Goal: Task Accomplishment & Management: Manage account settings

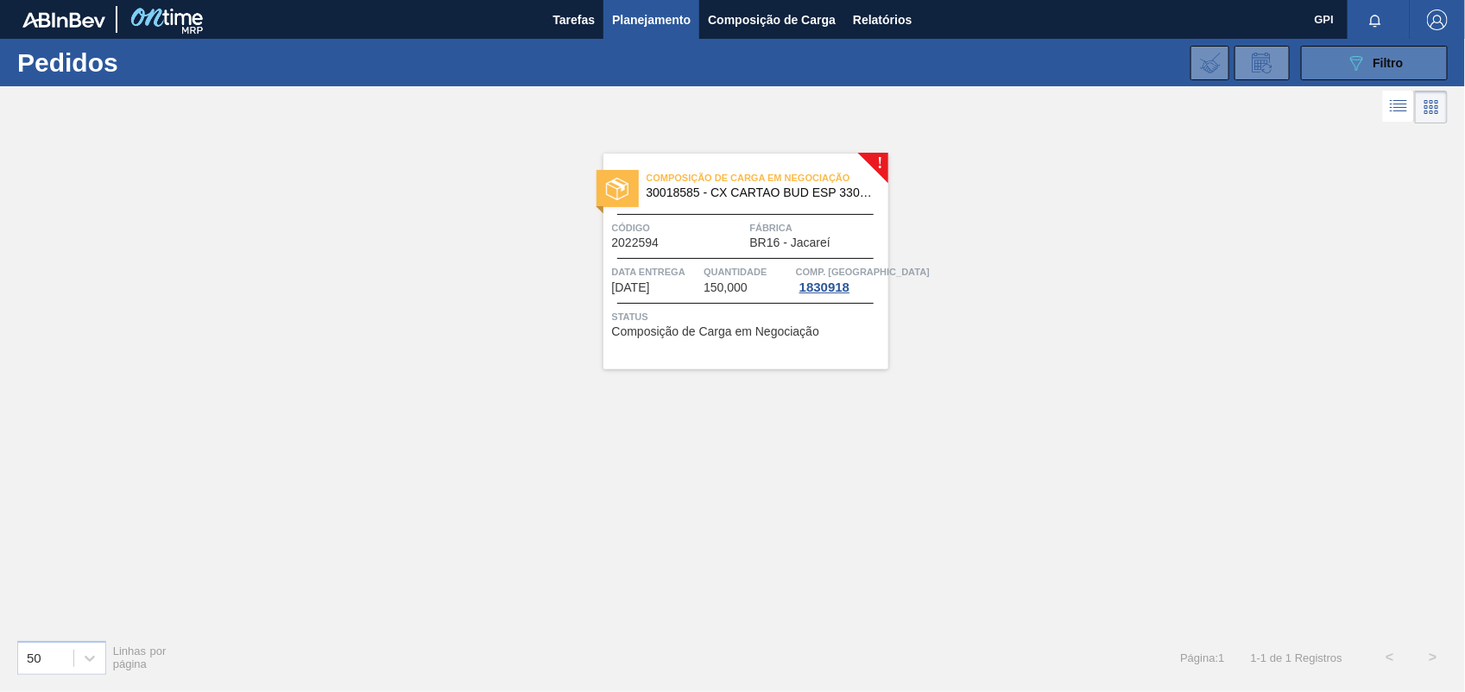
click at [1416, 72] on button "089F7B8B-B2A5-4AFE-B5C0-19BA573D28AC Filtro" at bounding box center [1374, 63] width 147 height 35
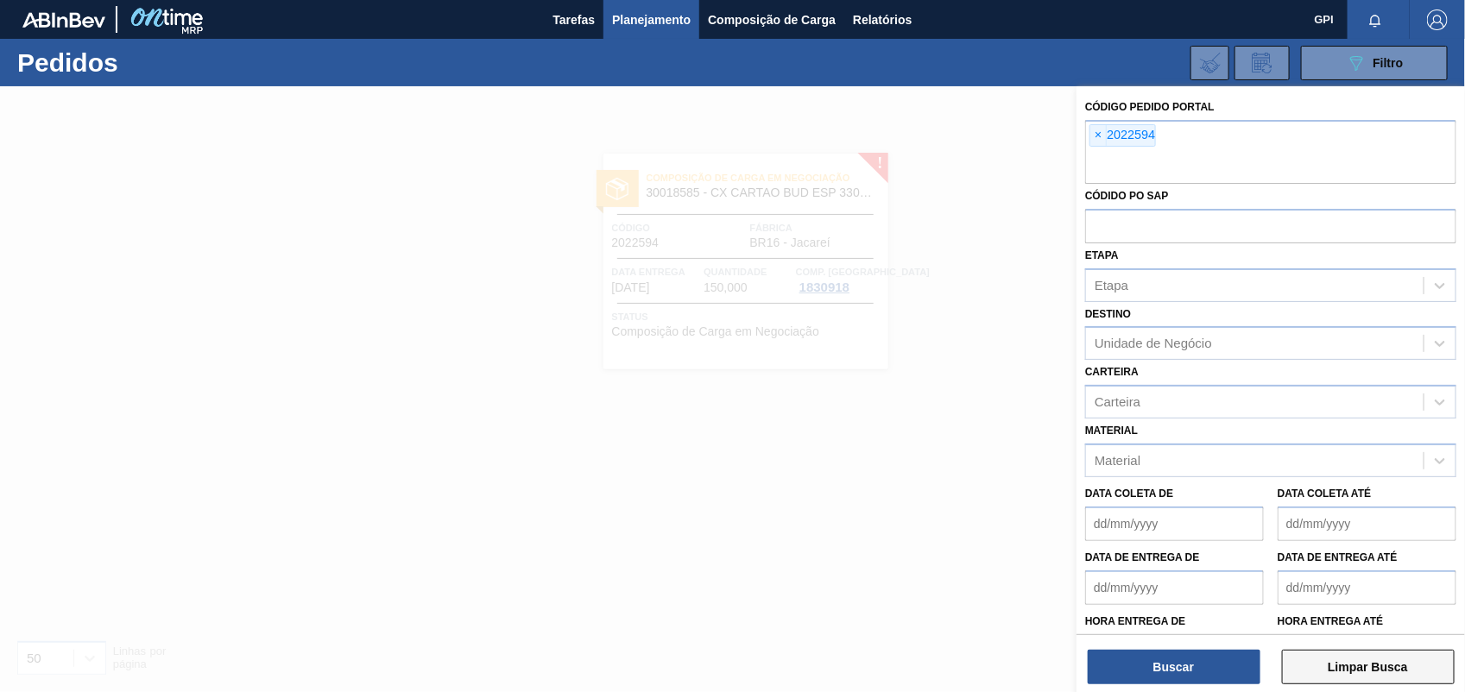
click at [1331, 673] on button "Limpar Busca" at bounding box center [1368, 667] width 173 height 35
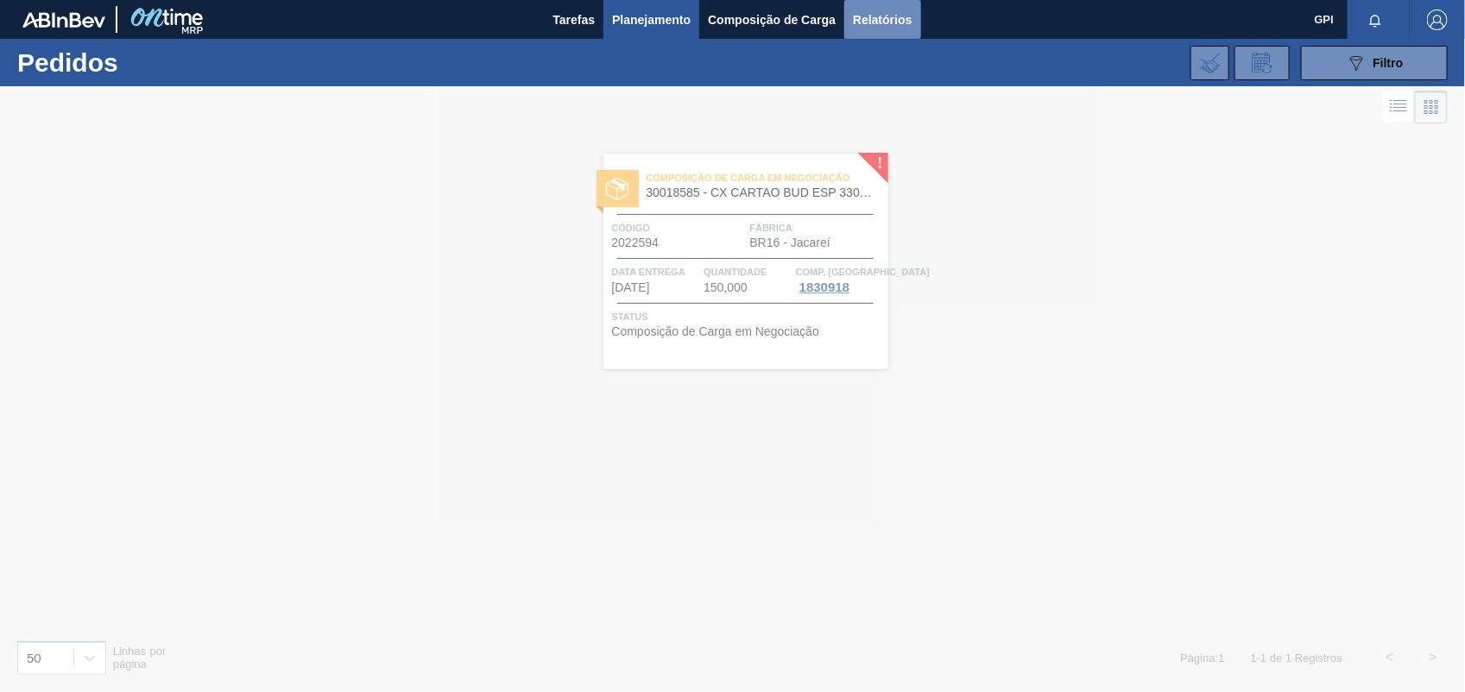
click at [904, 16] on span "Relatórios" at bounding box center [882, 19] width 59 height 21
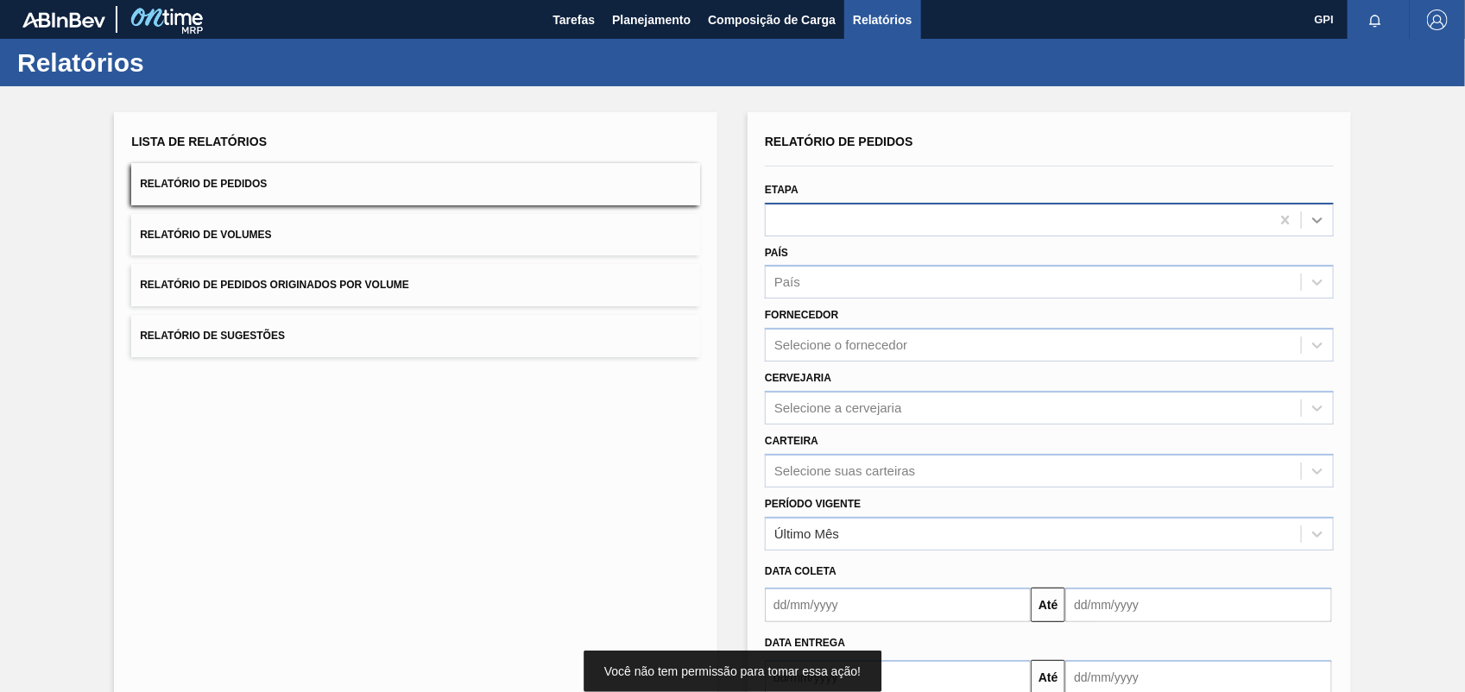
click at [1322, 223] on icon at bounding box center [1316, 219] width 17 height 17
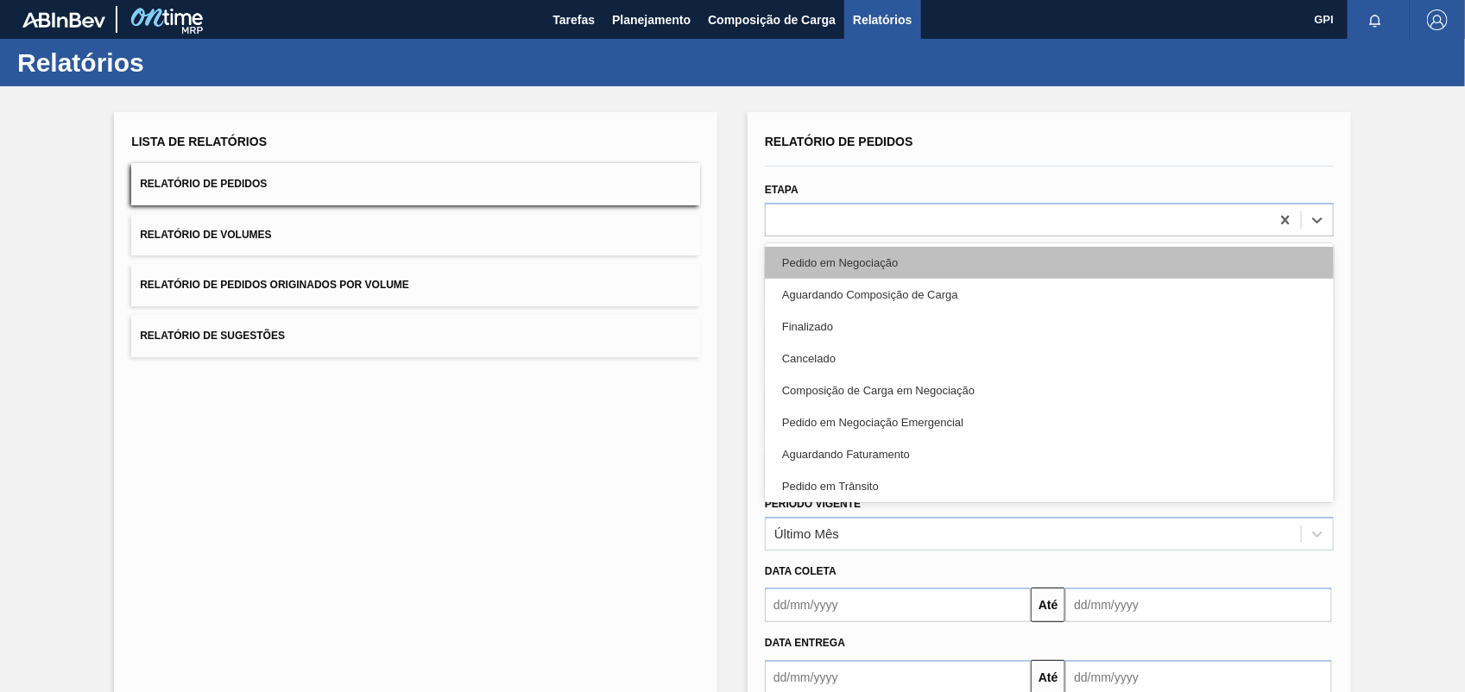
click at [891, 268] on div "Pedido em Negociação" at bounding box center [1049, 263] width 569 height 32
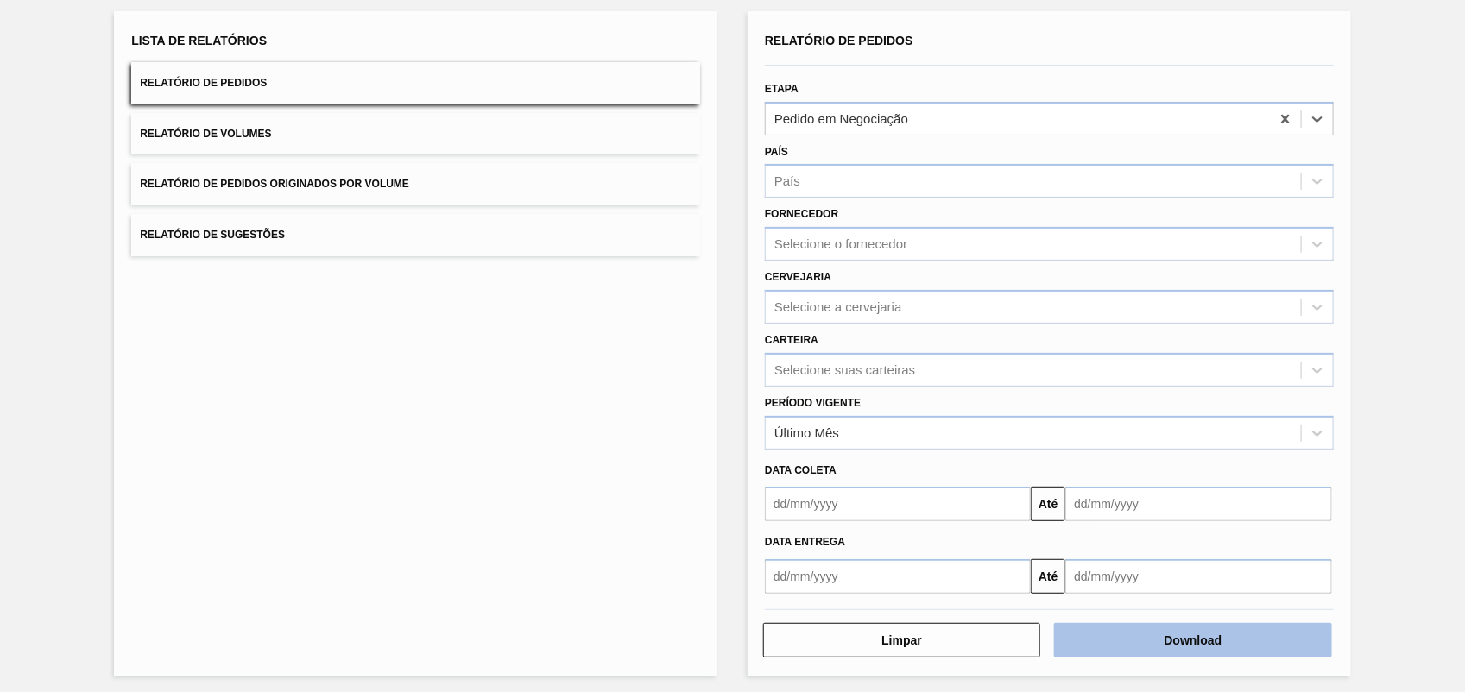
scroll to position [104, 0]
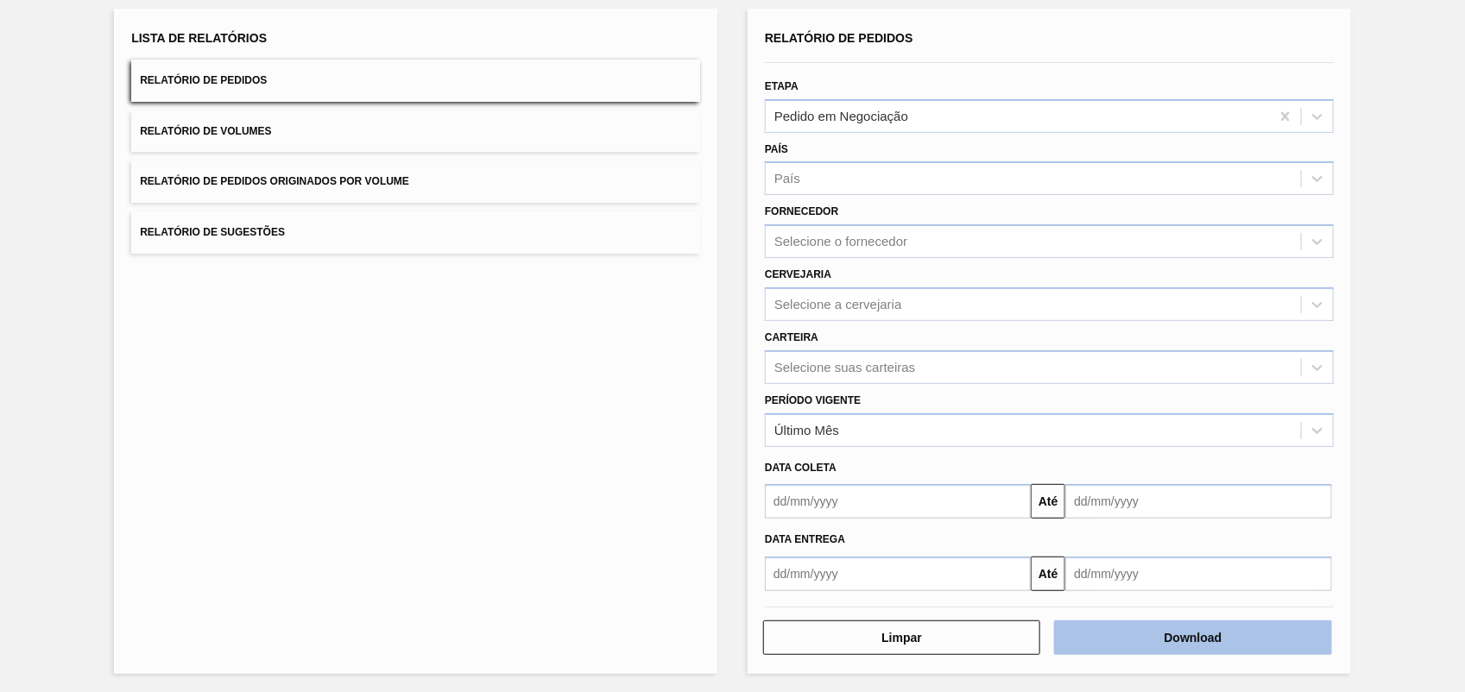
click at [1214, 631] on button "Download" at bounding box center [1192, 638] width 277 height 35
click at [1362, 39] on div "Lista de Relatórios Relatório de Pedidos Relatório de Volumes Relatório de Pedi…" at bounding box center [732, 339] width 1465 height 713
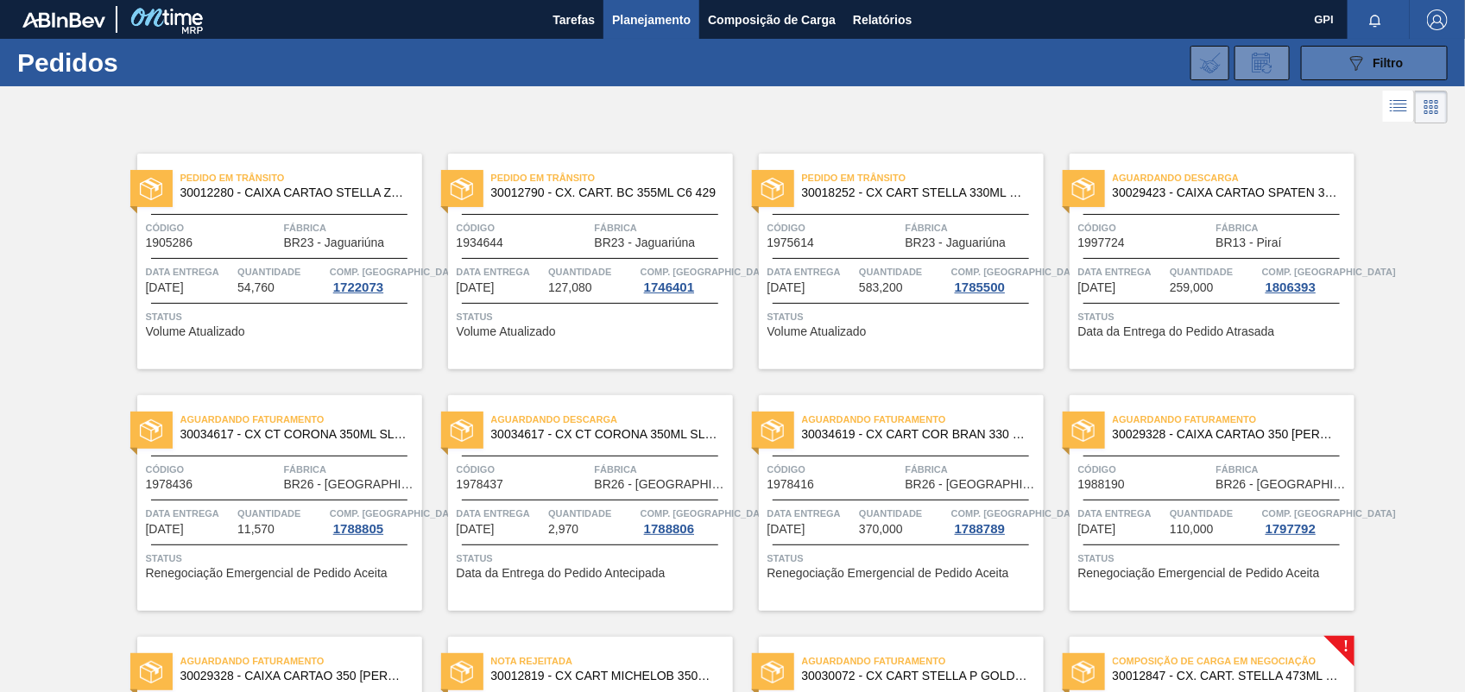
click at [1329, 61] on button "089F7B8B-B2A5-4AFE-B5C0-19BA573D28AC Filtro" at bounding box center [1374, 63] width 147 height 35
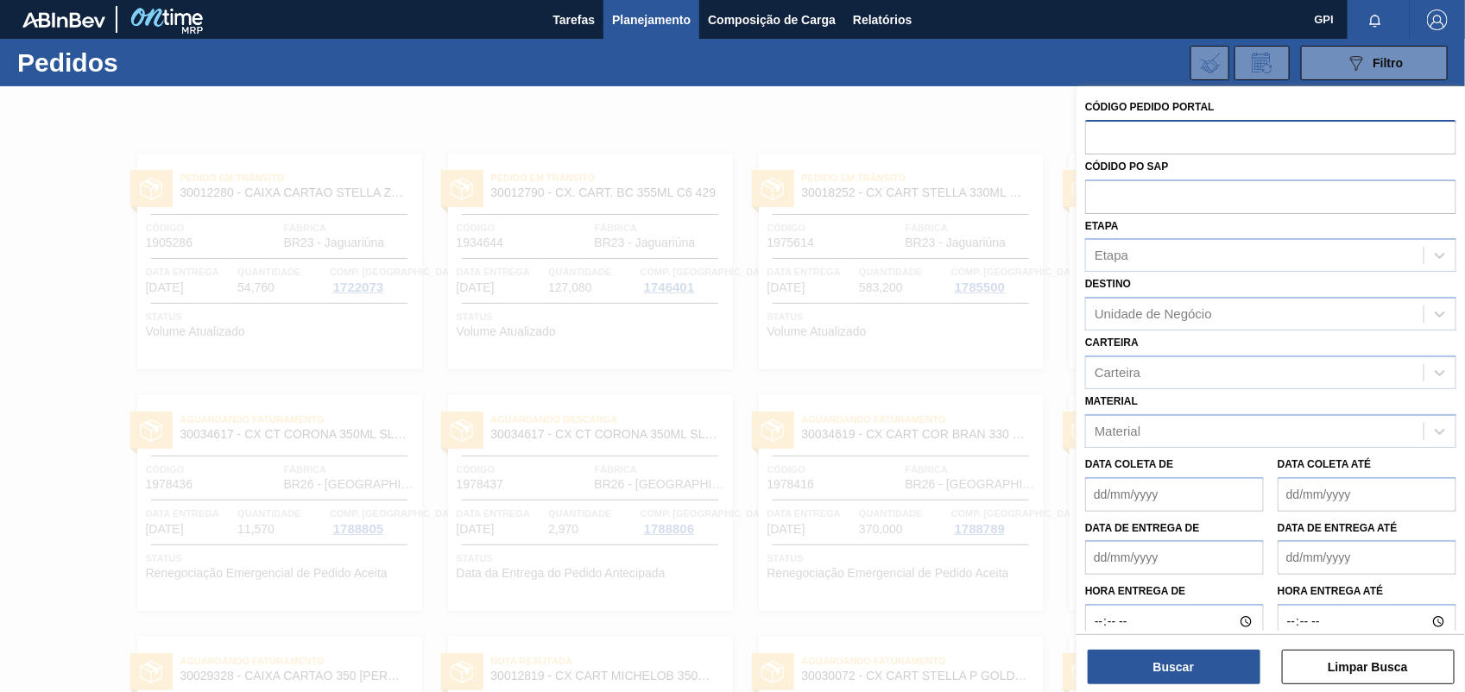
click at [1125, 136] on input "text" at bounding box center [1270, 136] width 371 height 33
paste input "text"
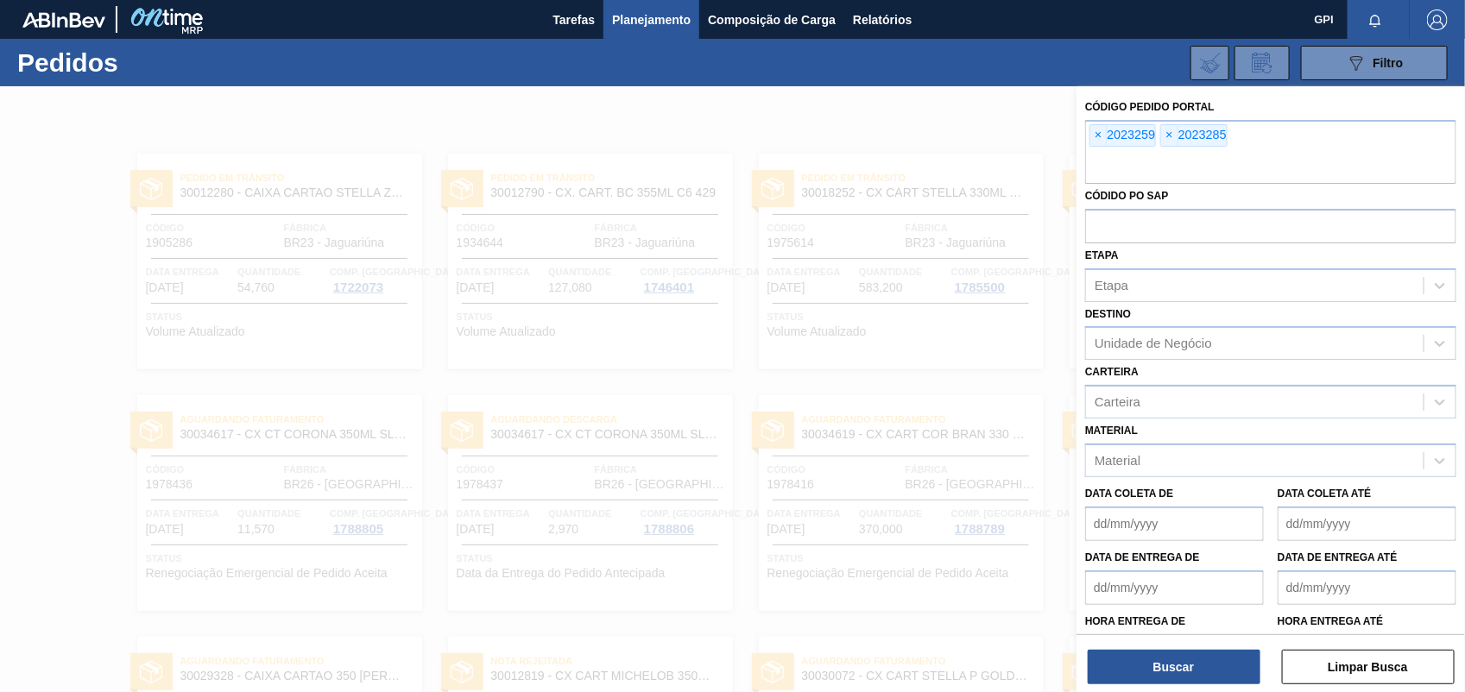
click at [1205, 640] on div "Buscar Limpar Busca" at bounding box center [1270, 658] width 388 height 48
click at [1207, 650] on button "Buscar" at bounding box center [1174, 667] width 173 height 35
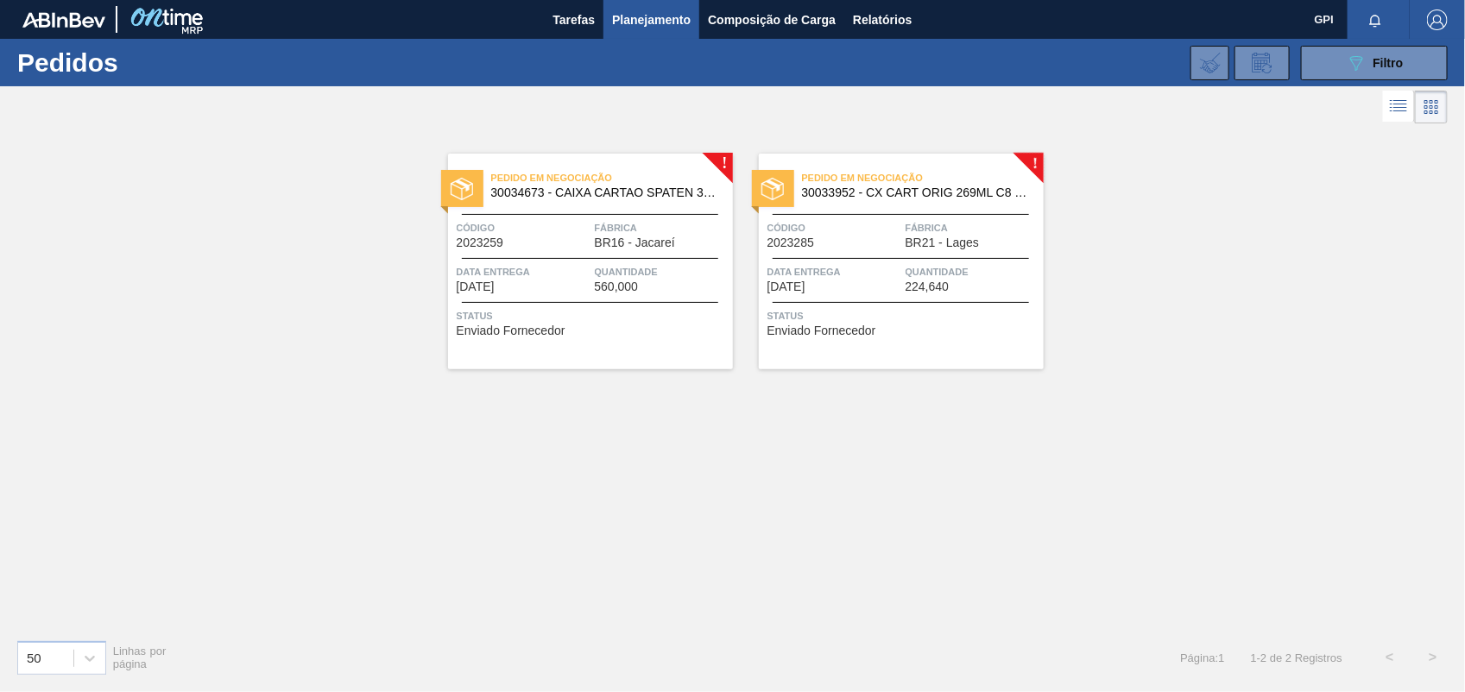
click at [553, 238] on div "Código 2023259" at bounding box center [524, 234] width 134 height 30
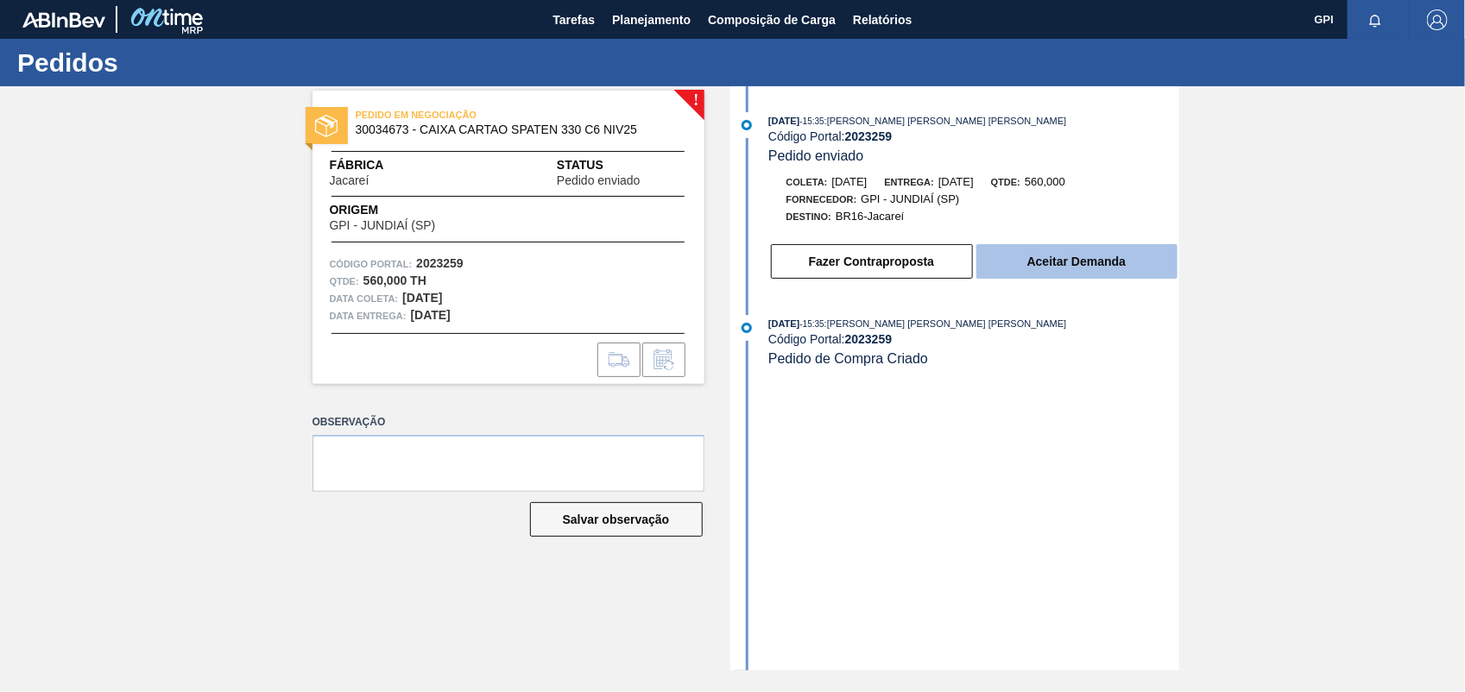
click at [1086, 266] on button "Aceitar Demanda" at bounding box center [1076, 261] width 201 height 35
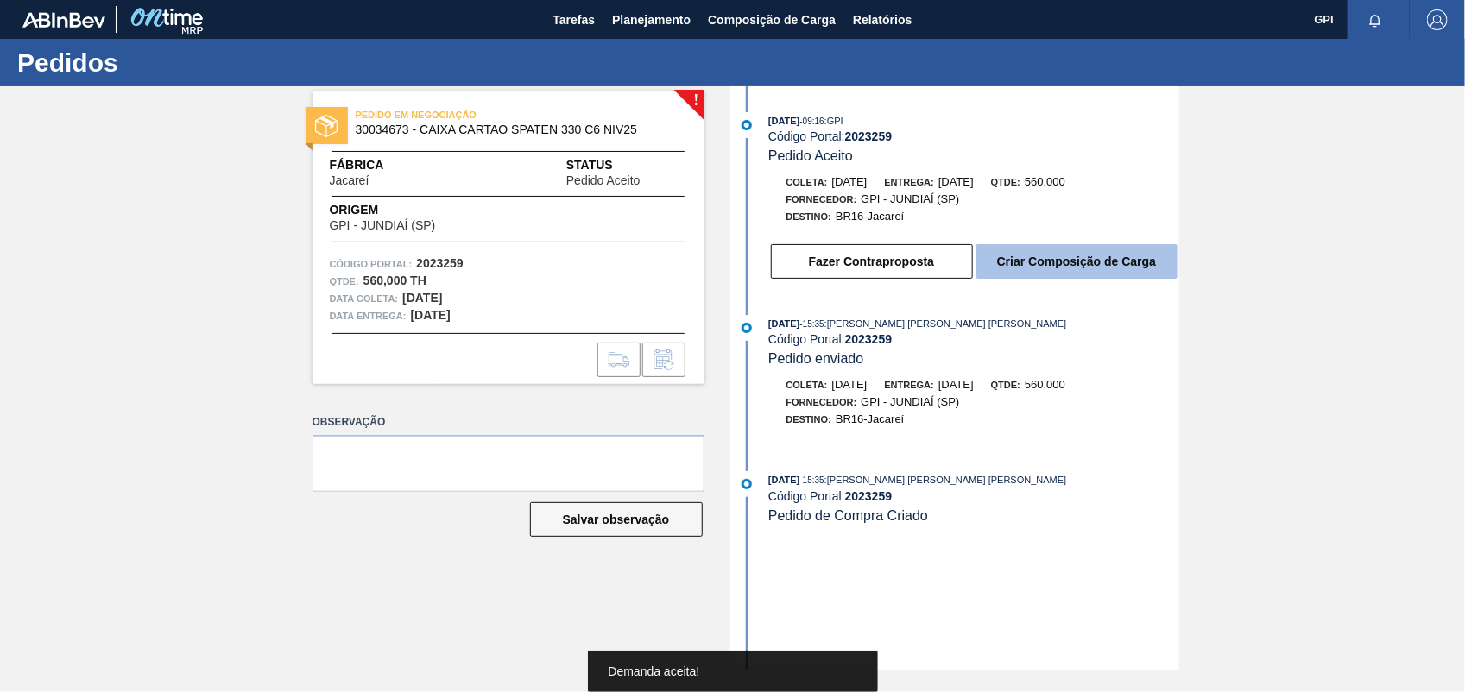
click at [1069, 257] on button "Criar Composição de Carga" at bounding box center [1076, 261] width 201 height 35
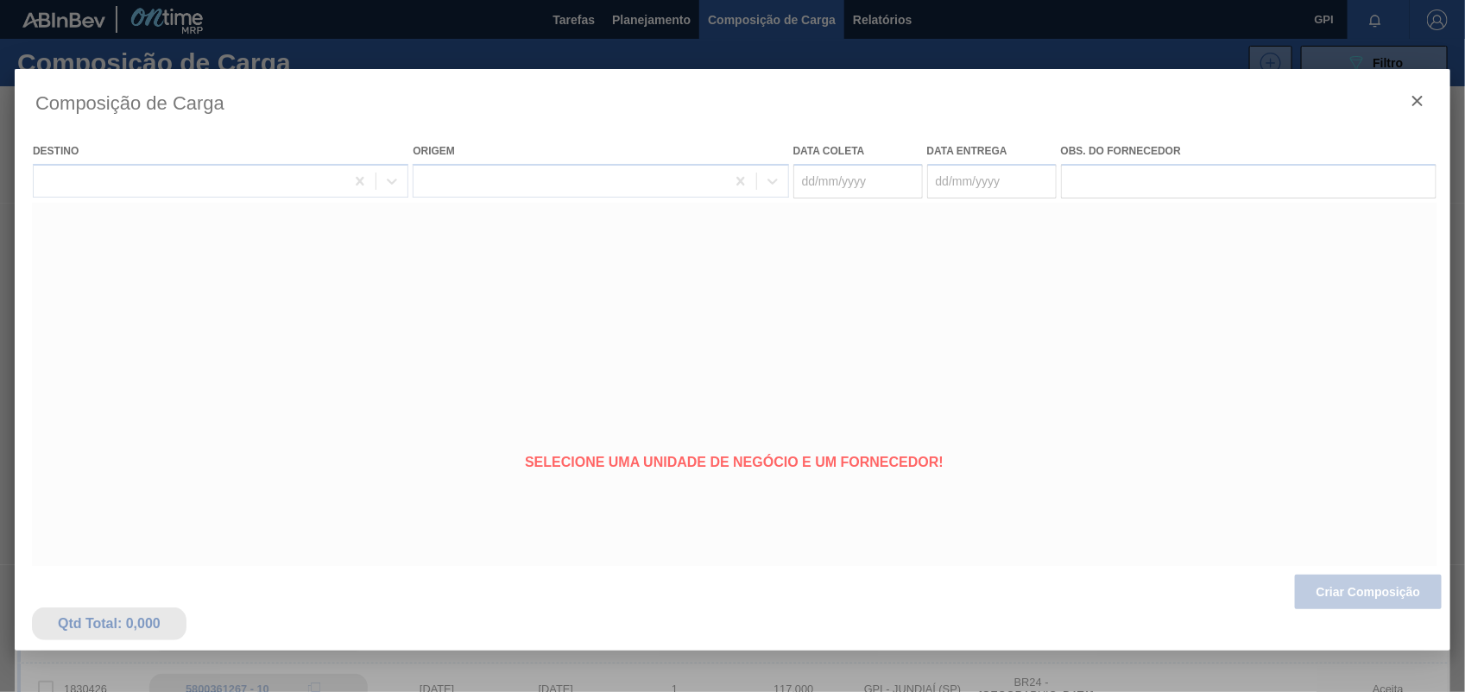
type coleta "05/10/2025"
type entrega "[DATE]"
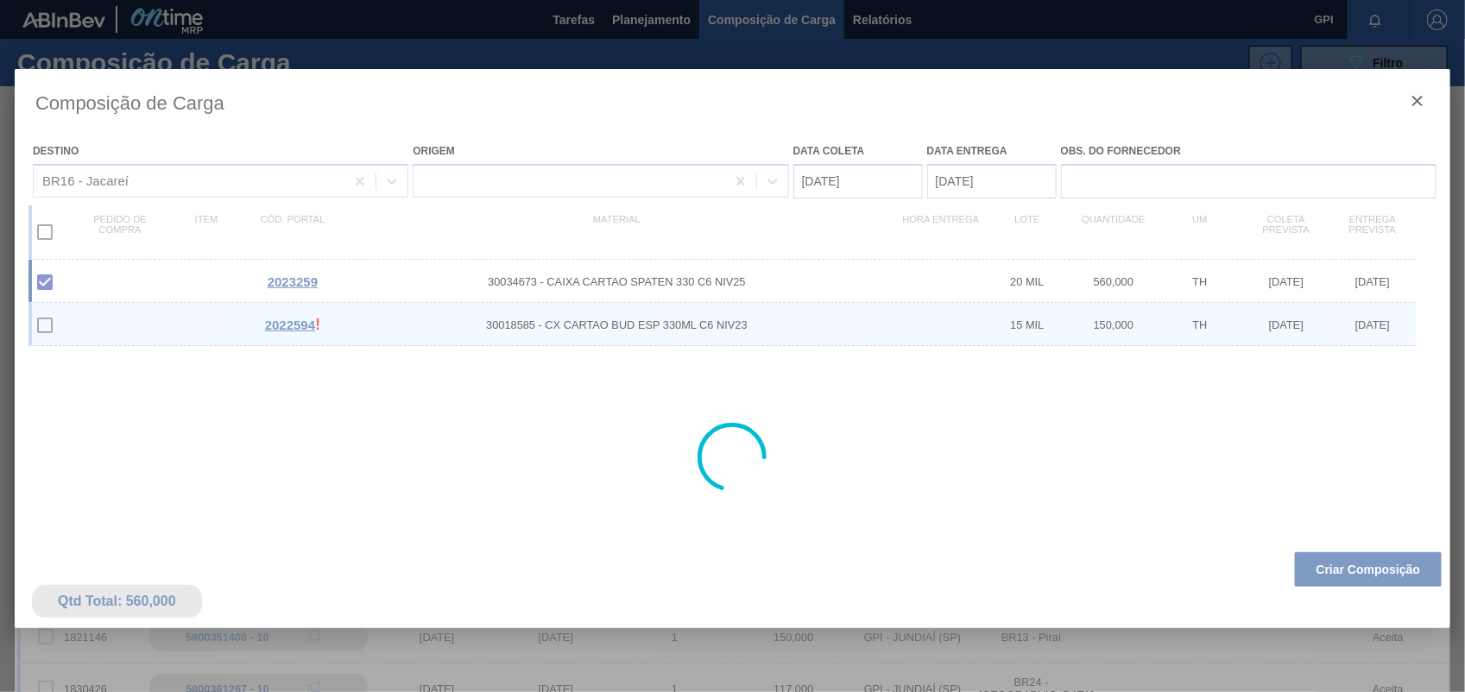
click at [1434, 600] on div at bounding box center [732, 457] width 1435 height 777
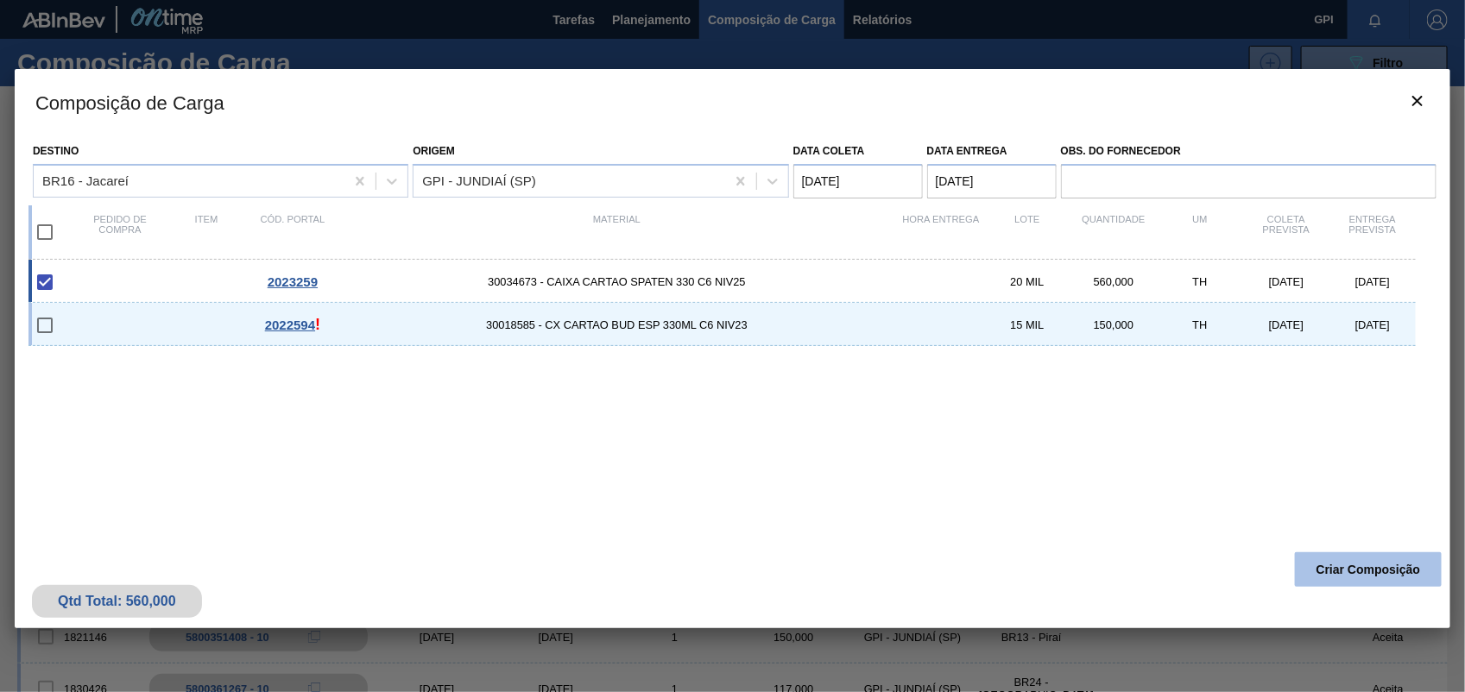
click at [1385, 557] on button "Criar Composição" at bounding box center [1368, 569] width 147 height 35
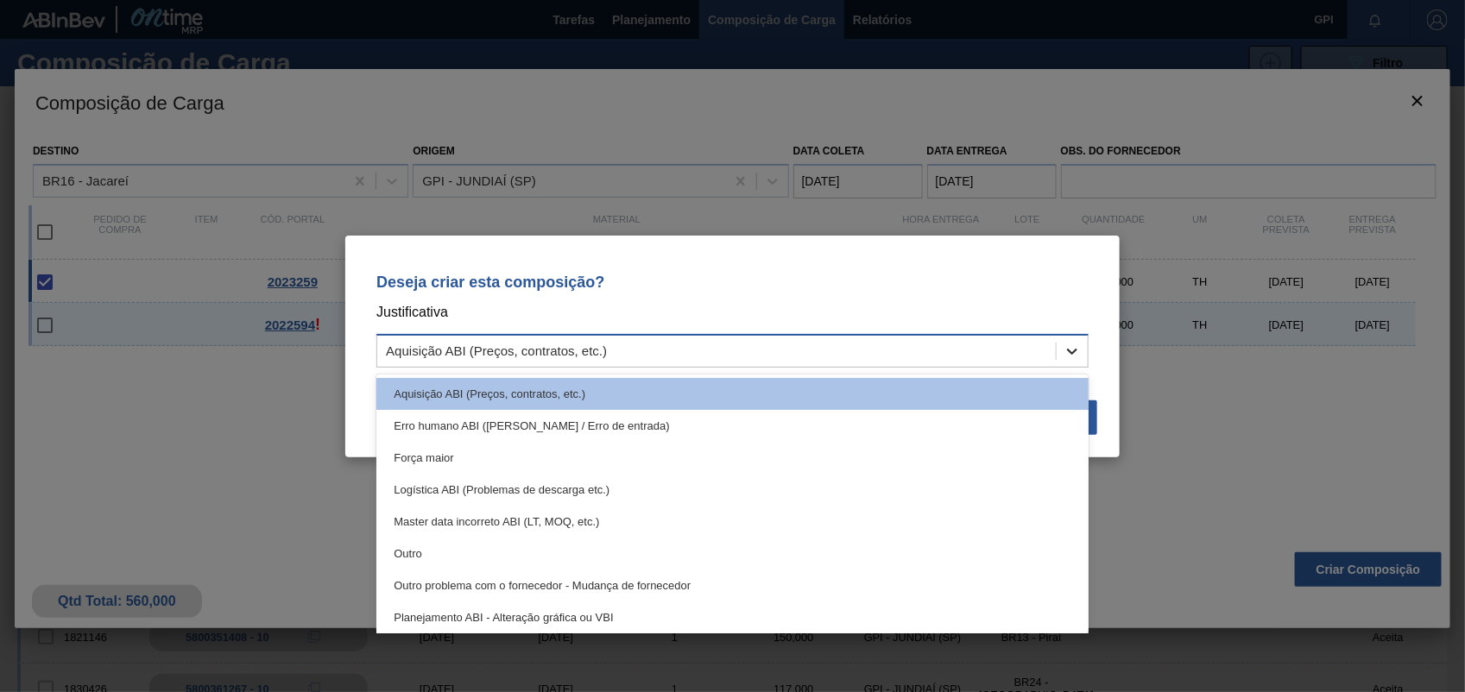
click at [1073, 344] on icon at bounding box center [1071, 351] width 17 height 17
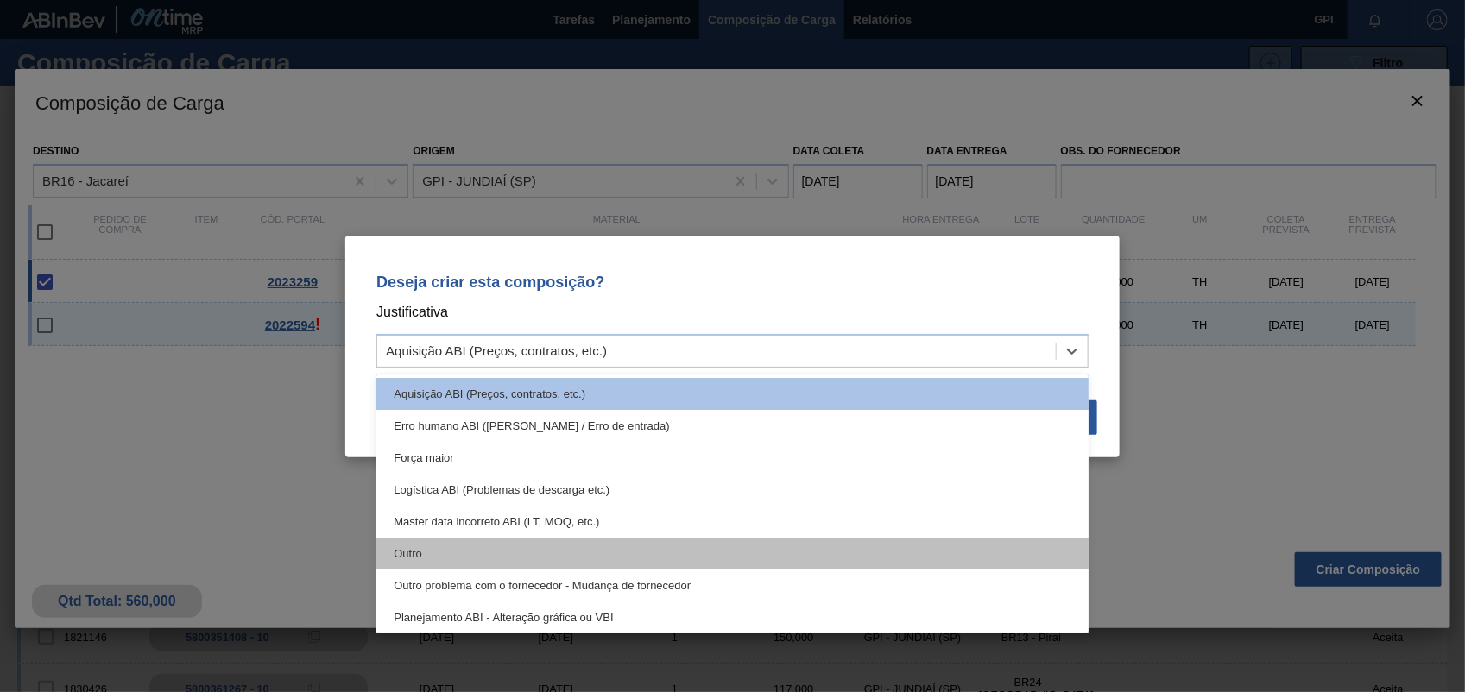
click at [400, 540] on div "Outro" at bounding box center [732, 554] width 712 height 32
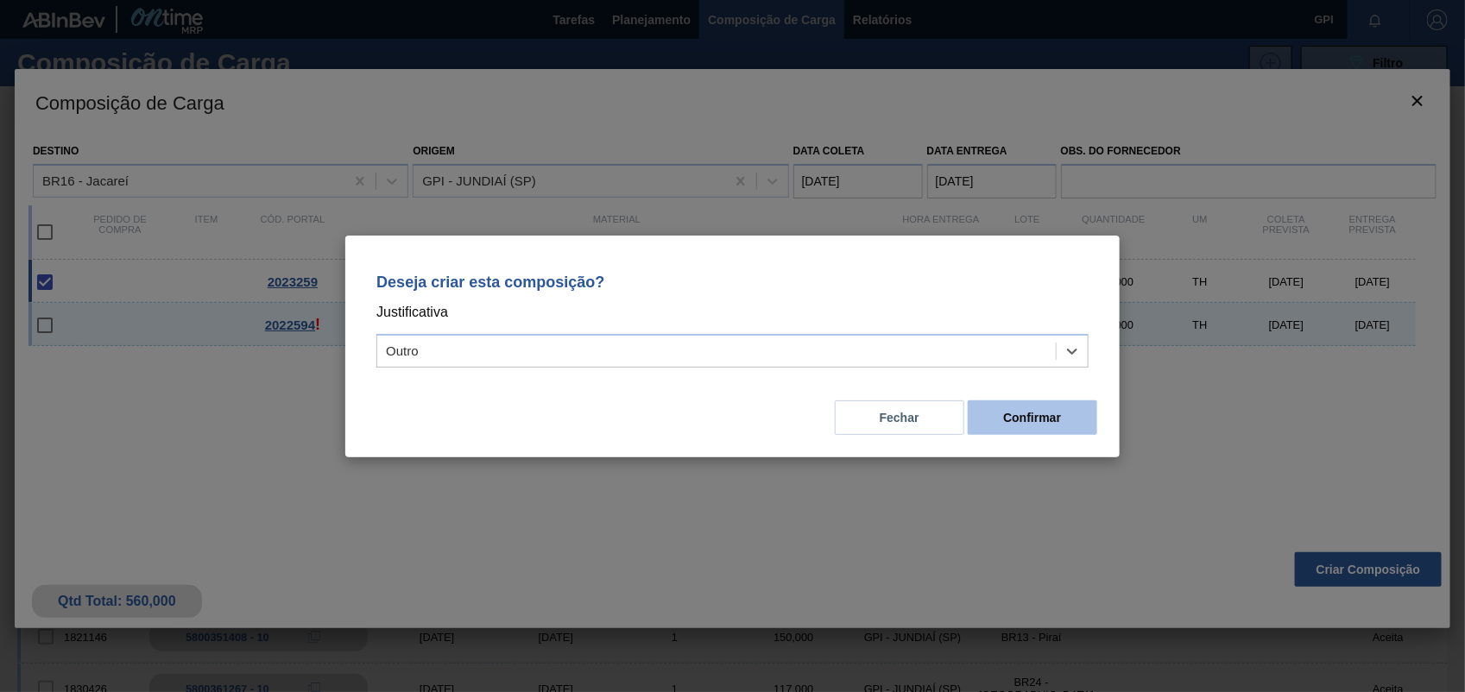
click at [1094, 428] on button "Confirmar" at bounding box center [1032, 417] width 129 height 35
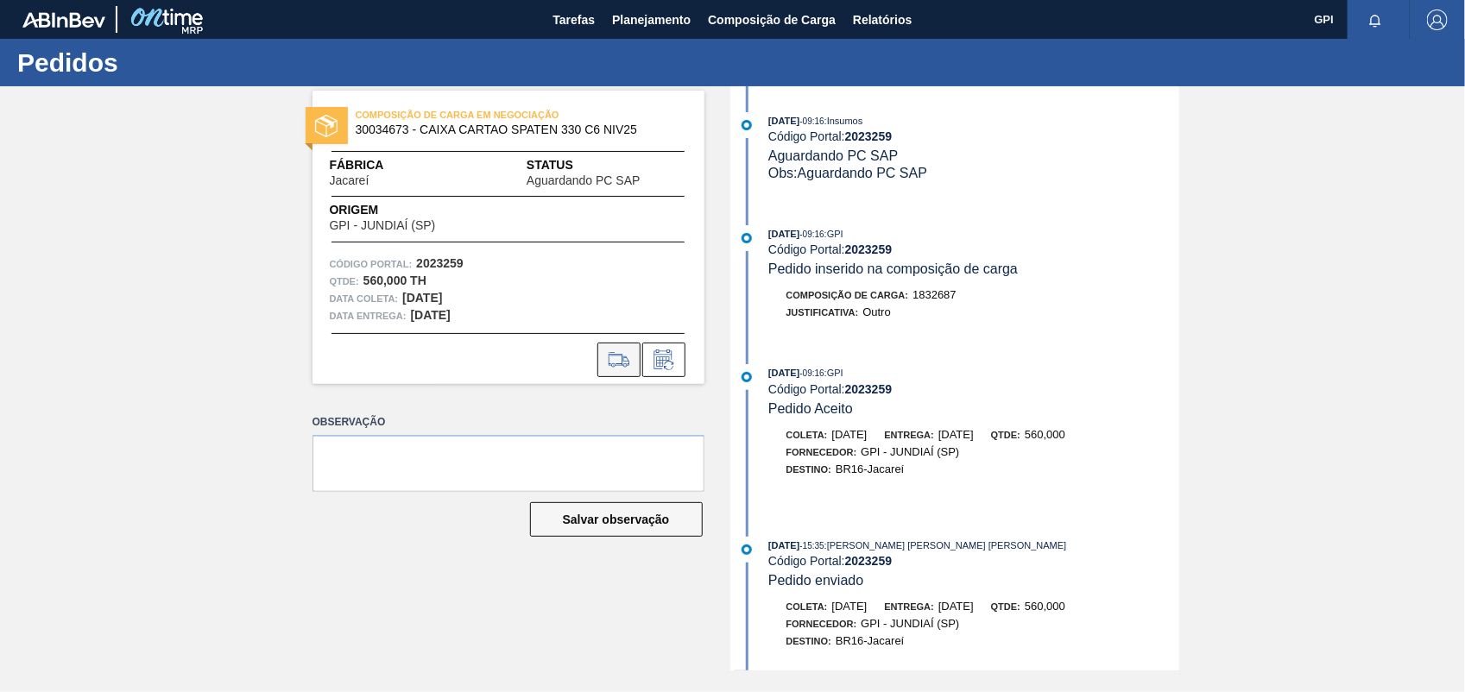
click at [610, 350] on icon at bounding box center [619, 360] width 28 height 21
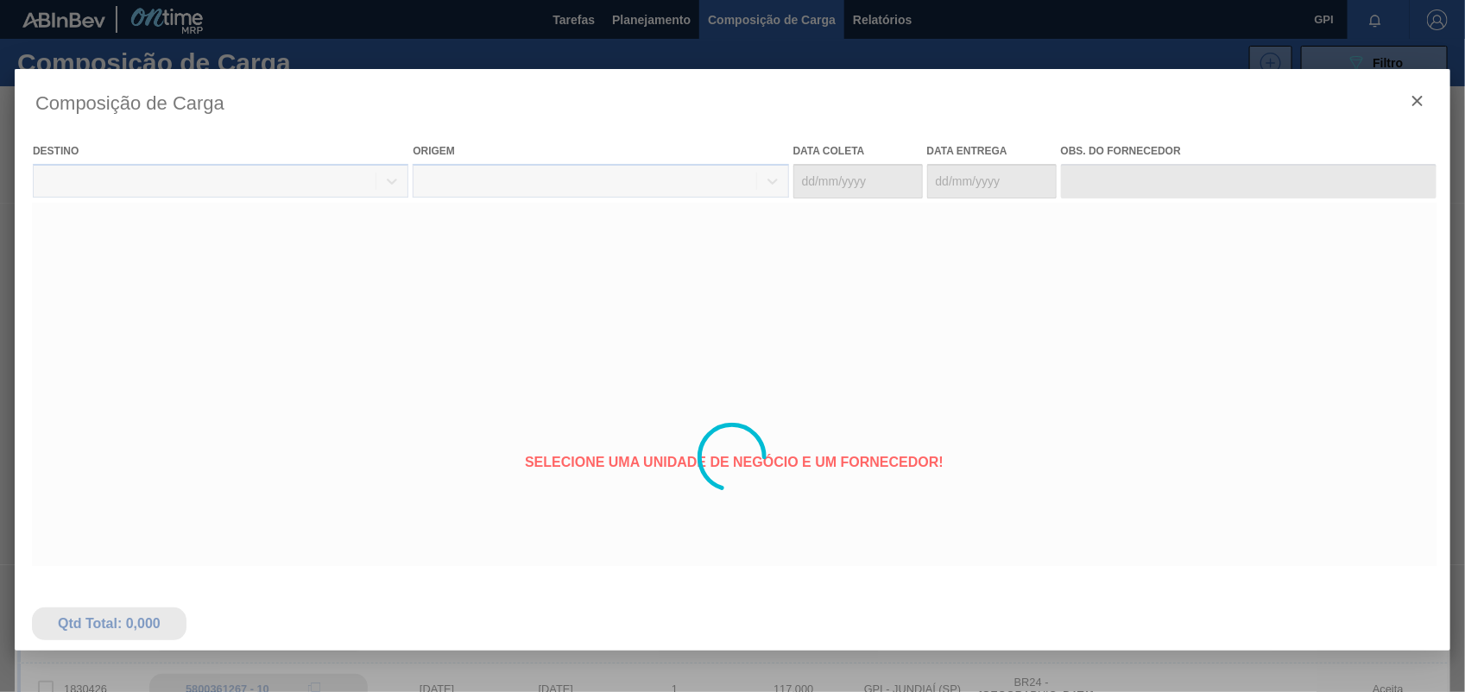
type coleta "05/10/2025"
type entrega "[DATE]"
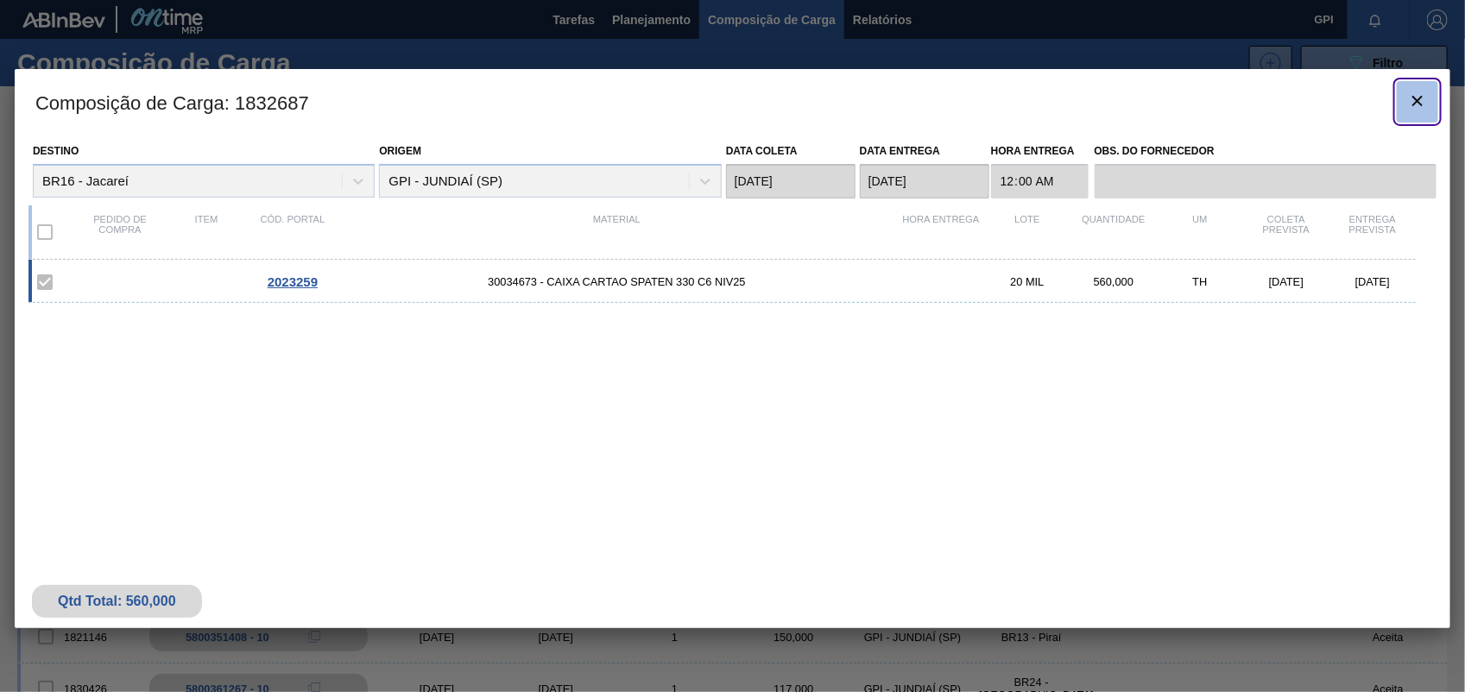
click at [1412, 110] on icon "botão de ícone" at bounding box center [1417, 101] width 21 height 21
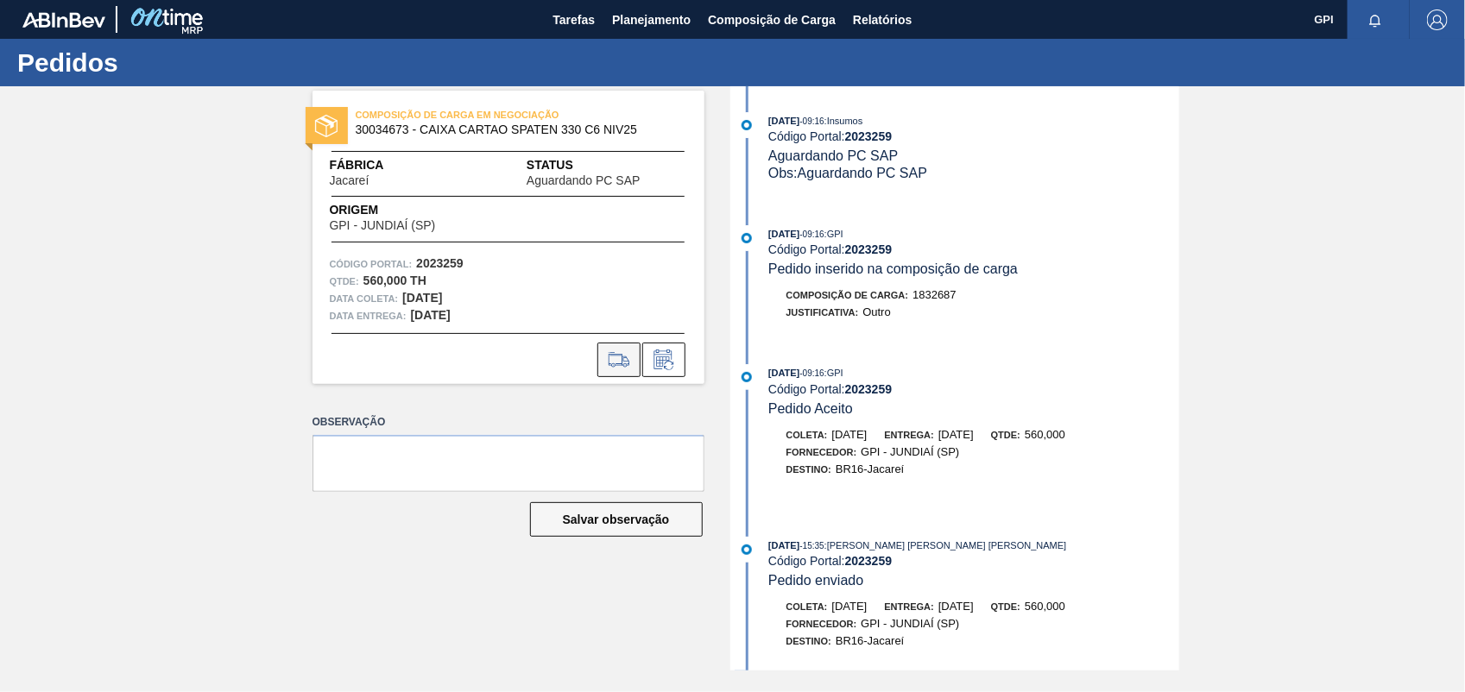
click at [615, 352] on icon at bounding box center [619, 360] width 28 height 21
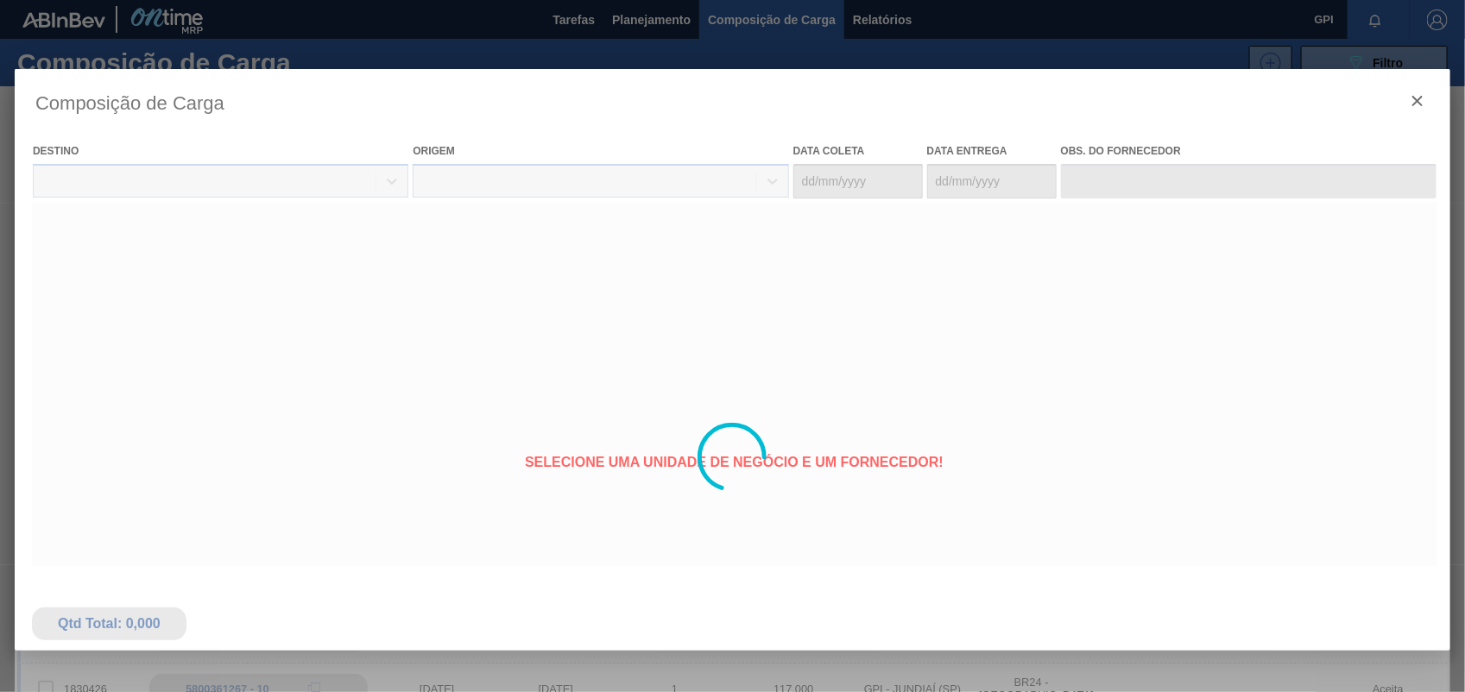
type coleta "05/10/2025"
type entrega "[DATE]"
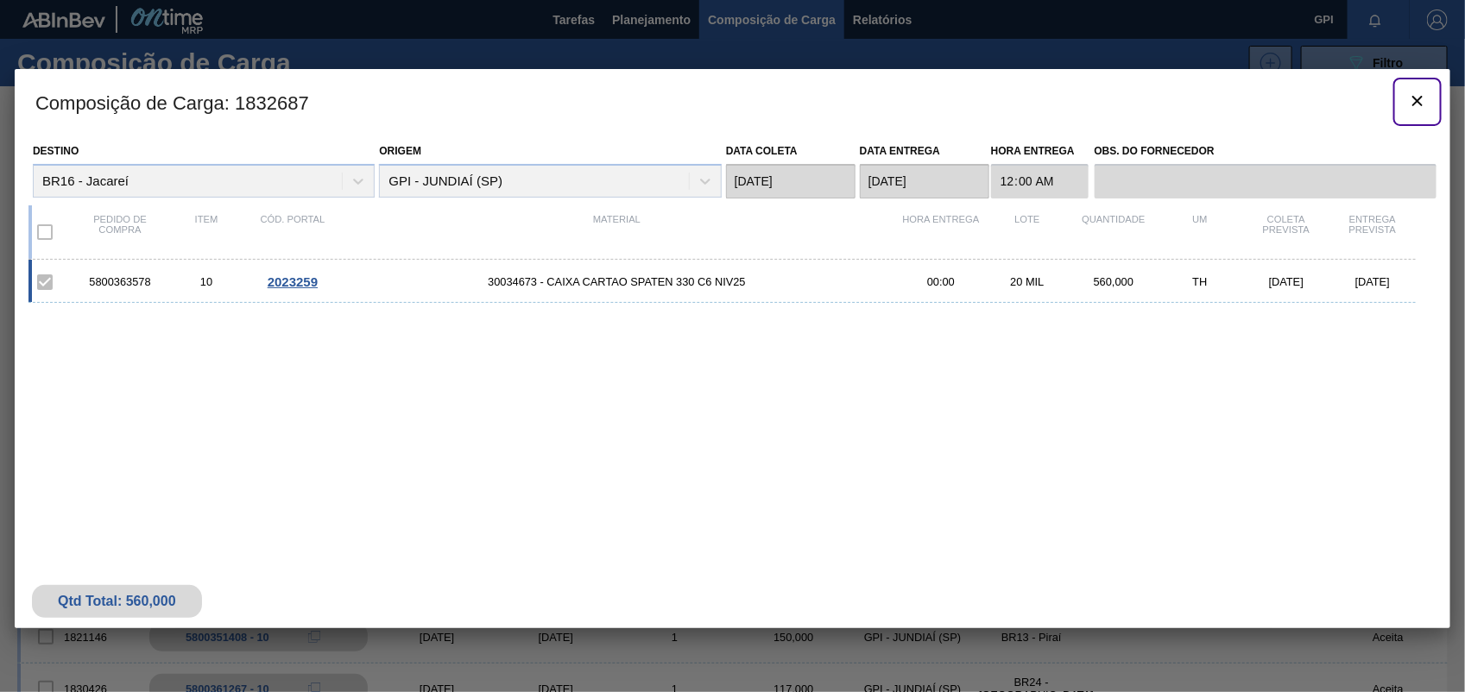
click at [1416, 104] on icon "botão de ícone" at bounding box center [1417, 101] width 21 height 21
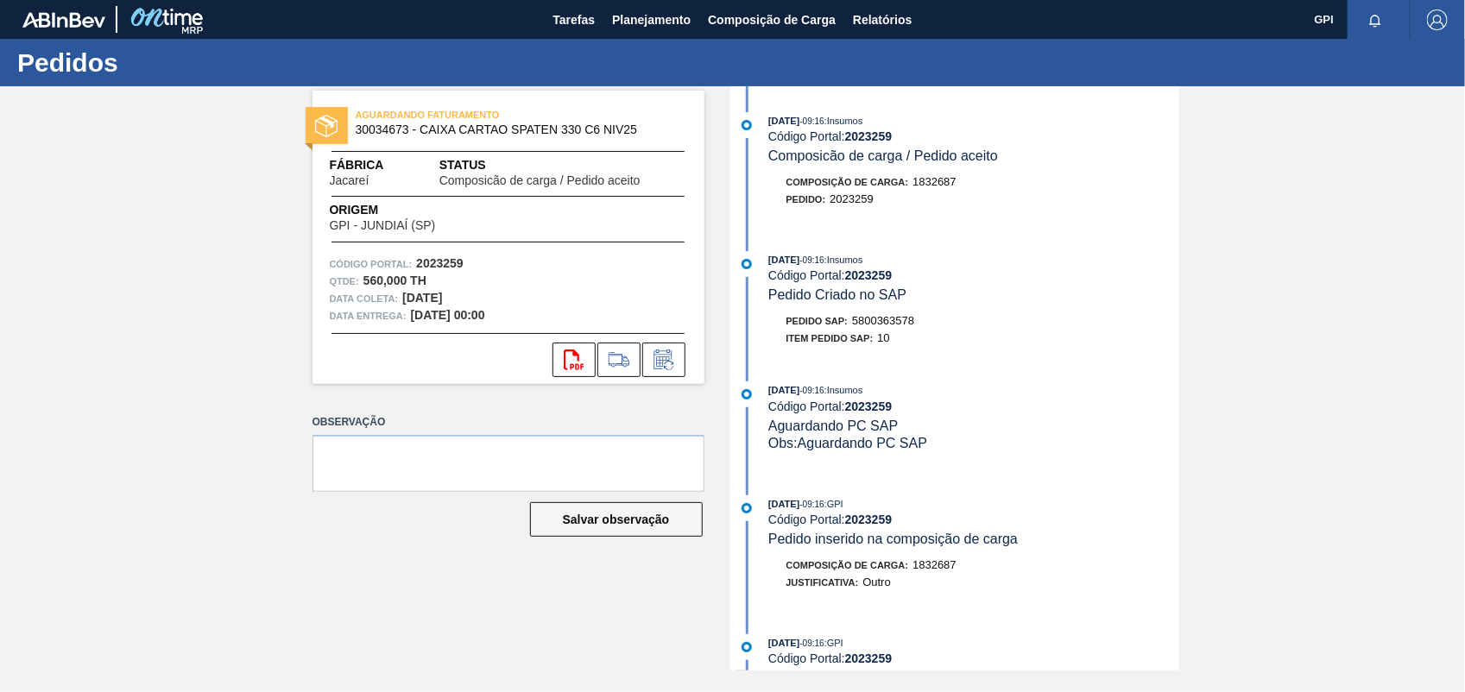
click at [889, 327] on span "5800363578" at bounding box center [883, 320] width 62 height 13
copy span "5800363578"
click at [438, 261] on strong "2023259" at bounding box center [439, 263] width 47 height 14
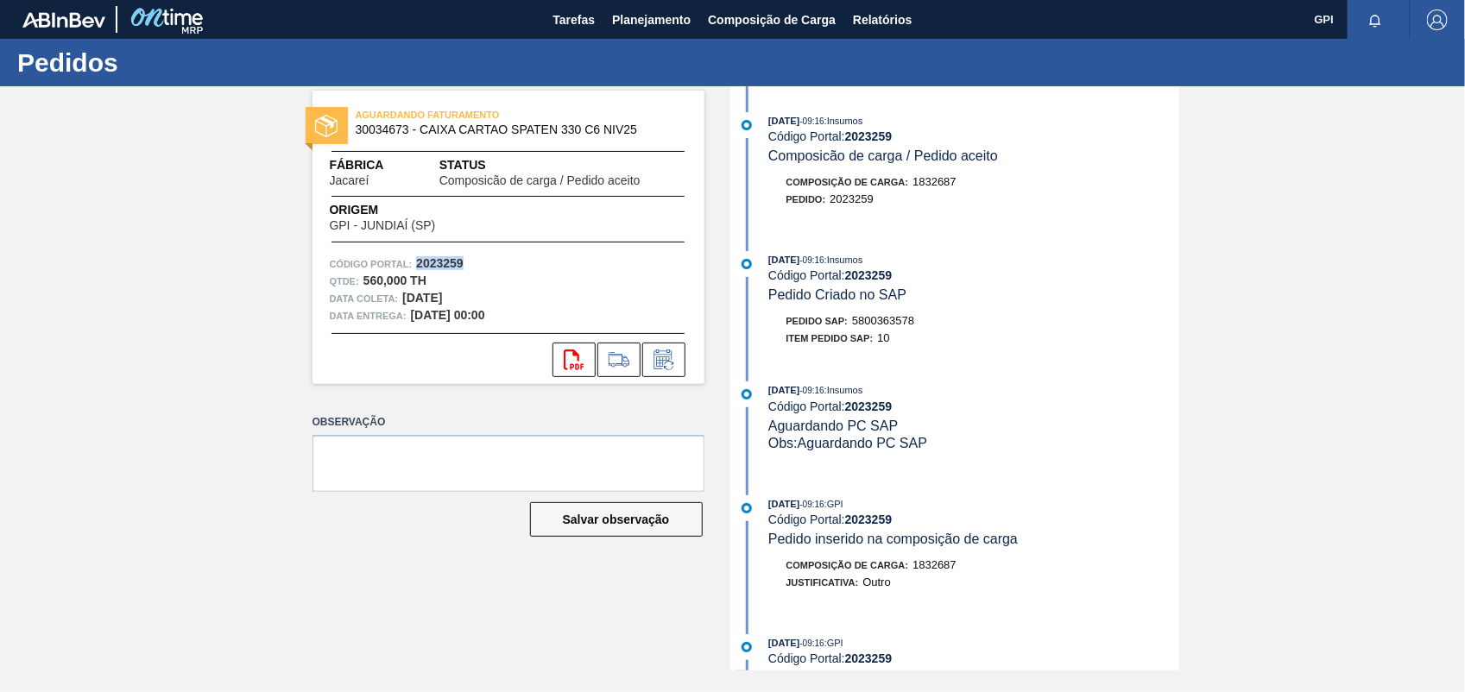
copy strong "2023259"
click at [575, 339] on div "svg{fill:#ff0000}" at bounding box center [508, 355] width 392 height 44
click at [575, 361] on icon "svg{fill:#ff0000}" at bounding box center [574, 360] width 21 height 21
click at [1267, 273] on div "AGUARDANDO FATURAMENTO 30034673 - CAIXA CARTAO SPATEN 330 C6 NIV25 Fábrica Jaca…" at bounding box center [732, 378] width 1465 height 584
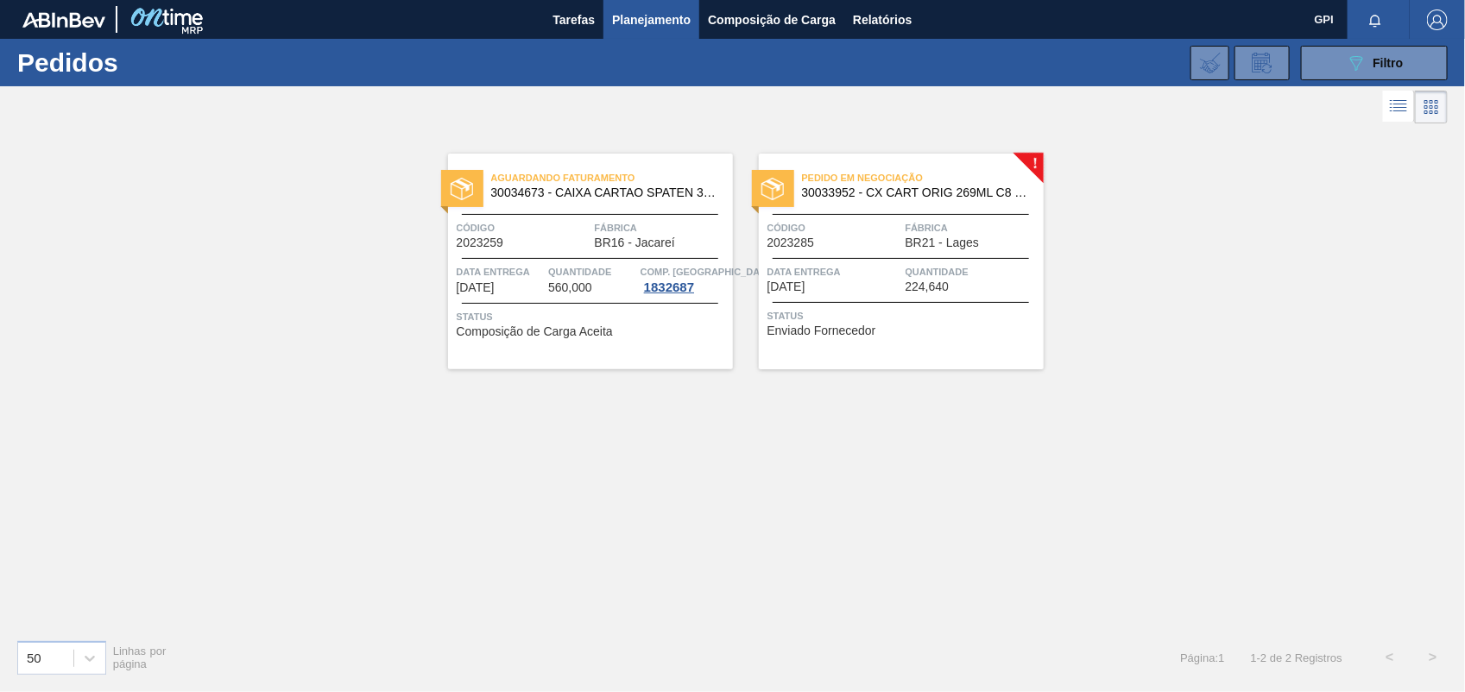
click at [874, 242] on div "Código 2023285" at bounding box center [834, 234] width 134 height 30
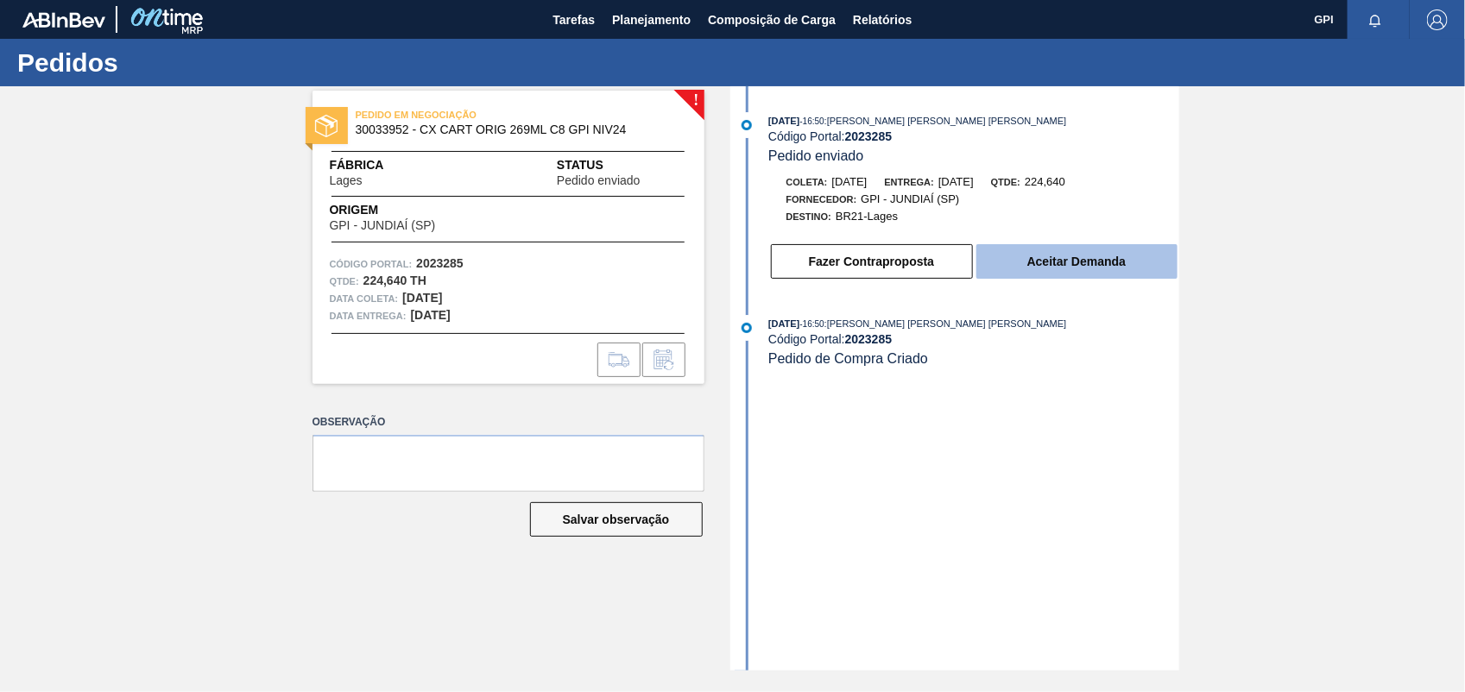
click at [1125, 268] on button "Aceitar Demanda" at bounding box center [1076, 261] width 201 height 35
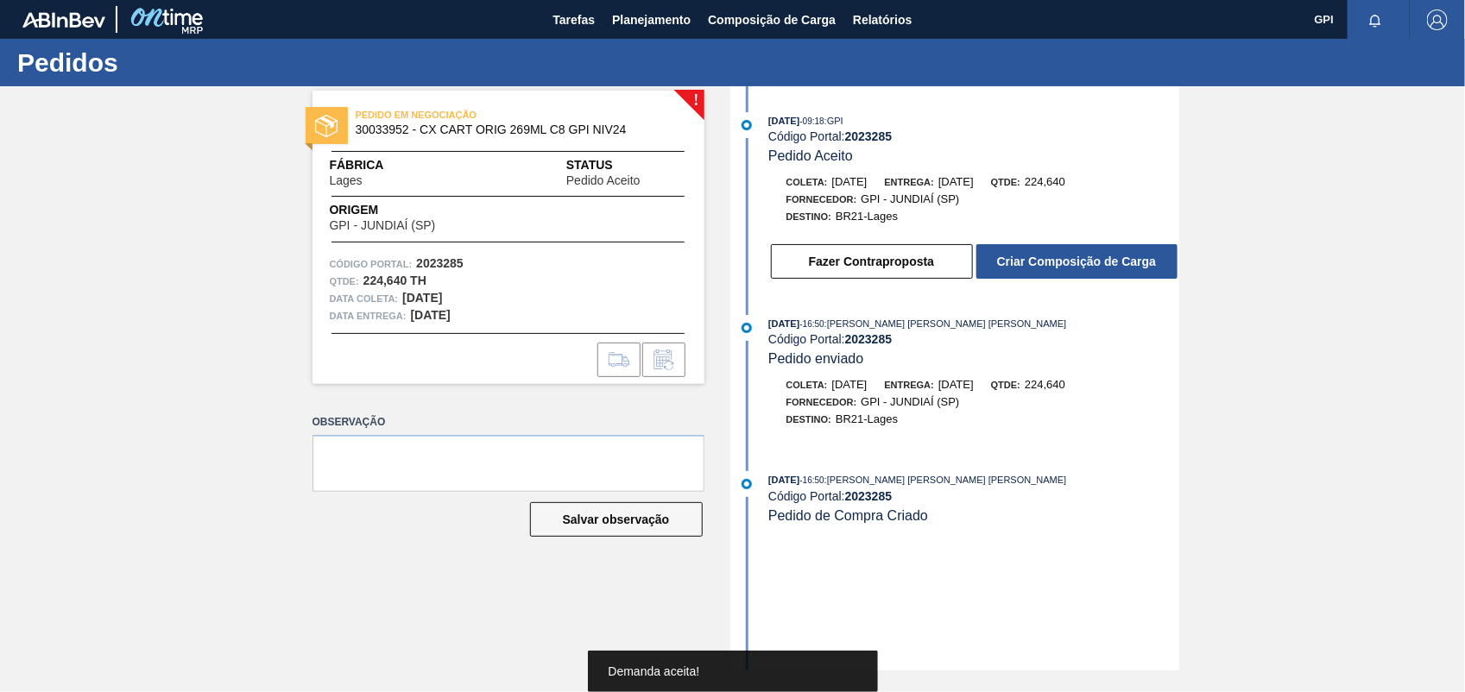
click at [1125, 268] on button "Criar Composição de Carga" at bounding box center [1076, 261] width 201 height 35
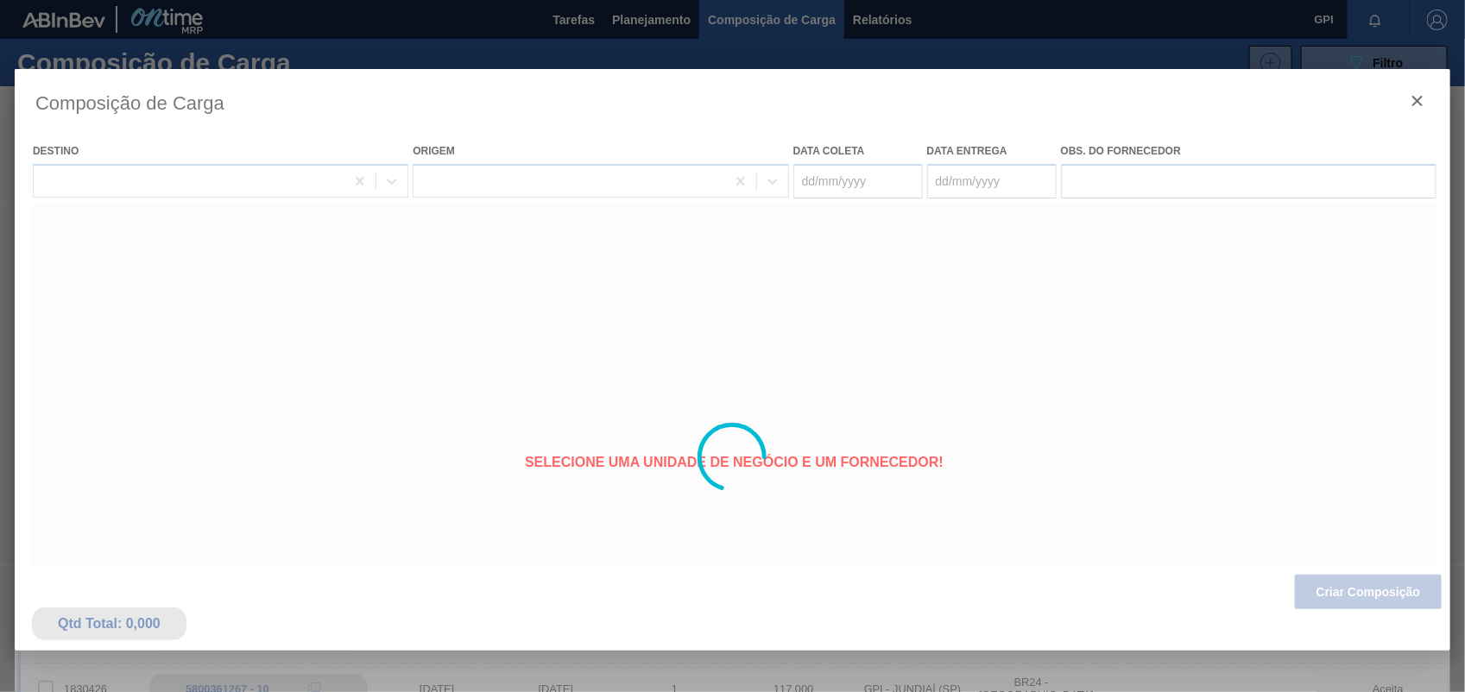
type coleta "12/10/2025"
type entrega "[DATE]"
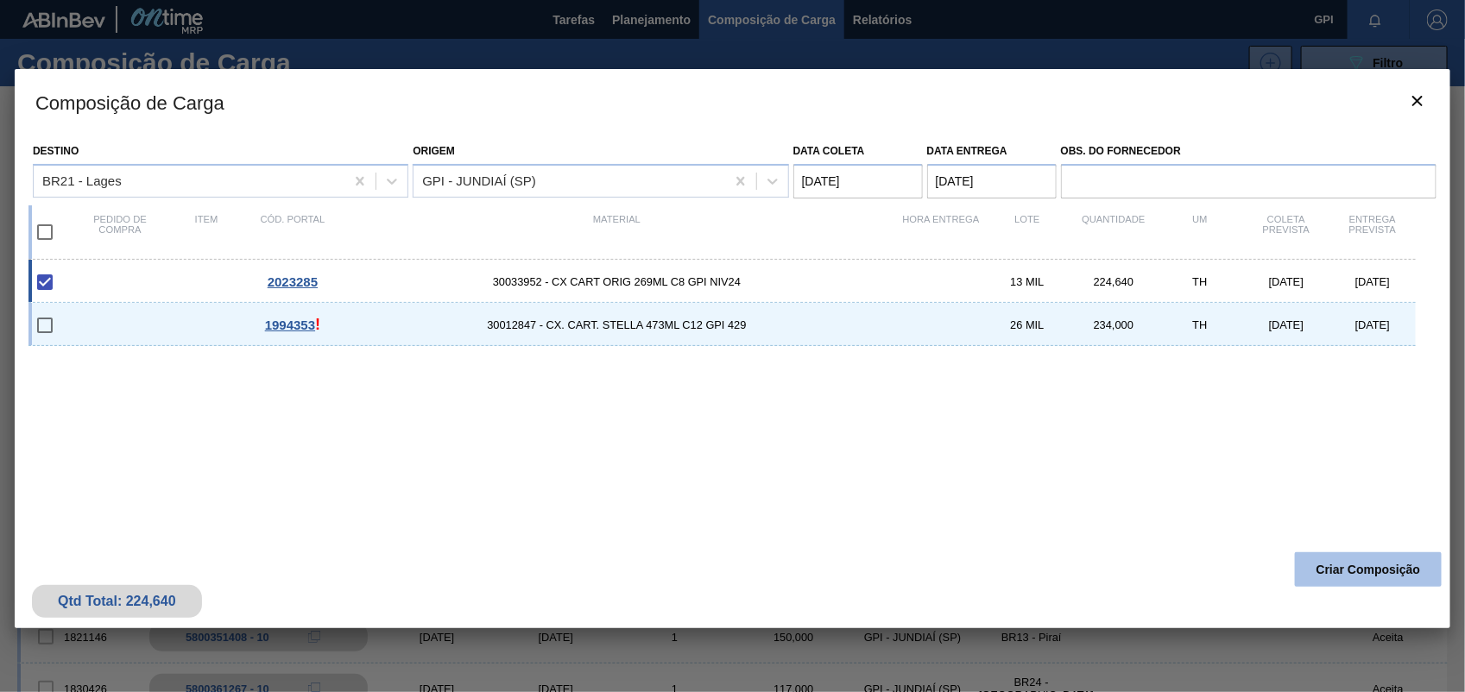
click at [1409, 578] on button "Criar Composição" at bounding box center [1368, 569] width 147 height 35
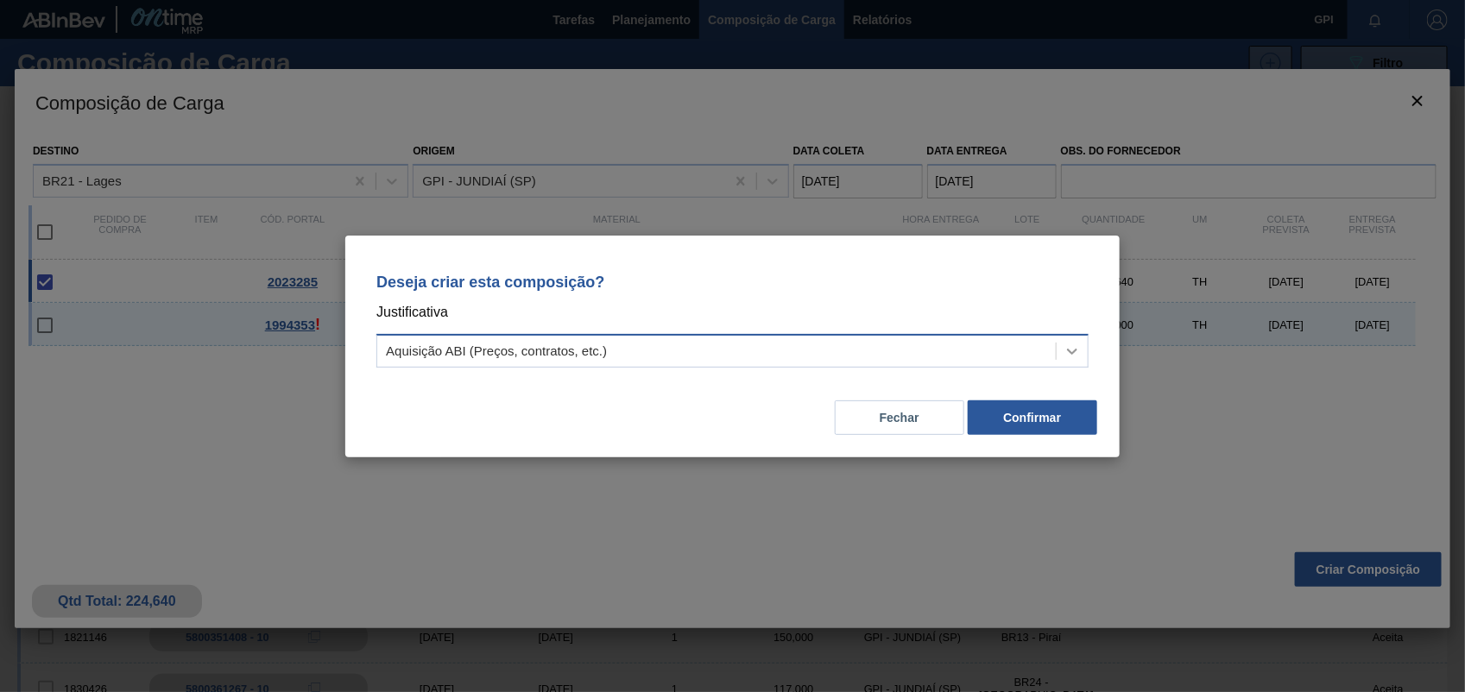
click at [1075, 336] on div at bounding box center [1071, 351] width 31 height 31
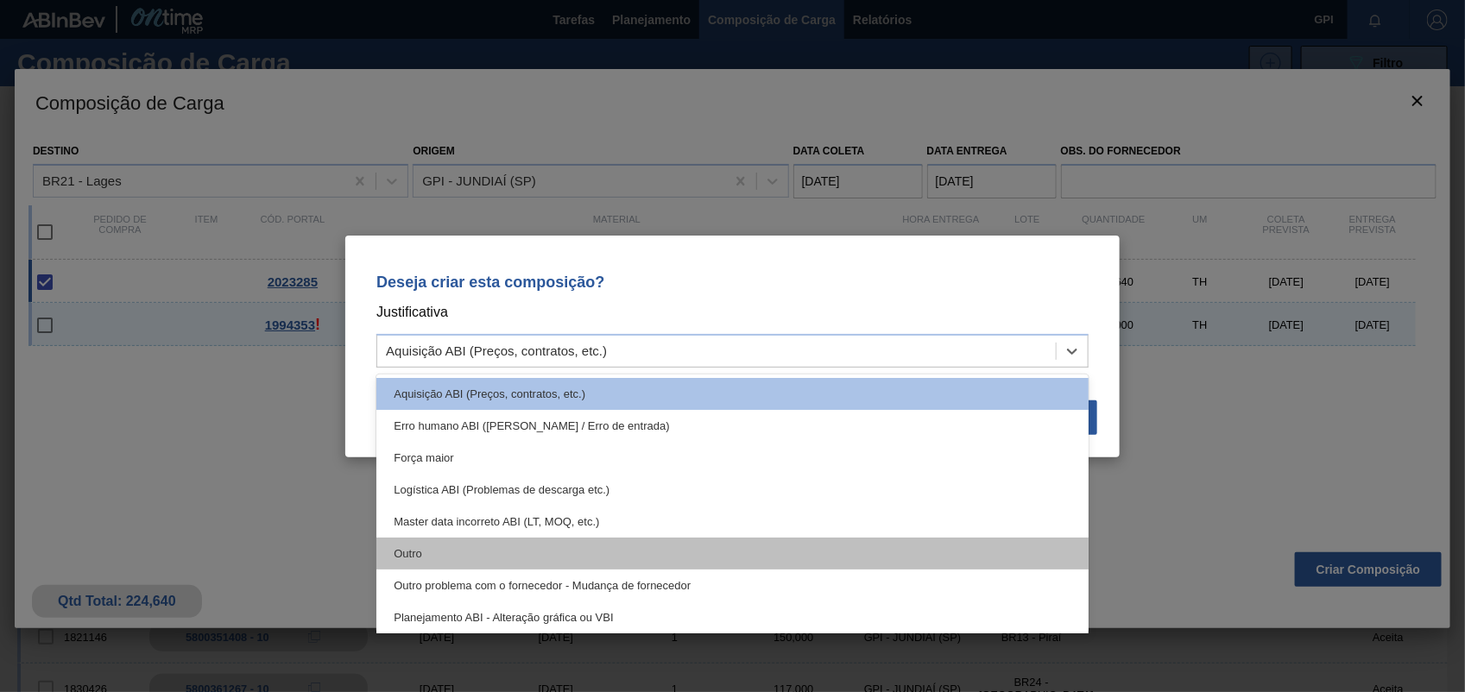
click at [445, 544] on div "Outro" at bounding box center [732, 554] width 712 height 32
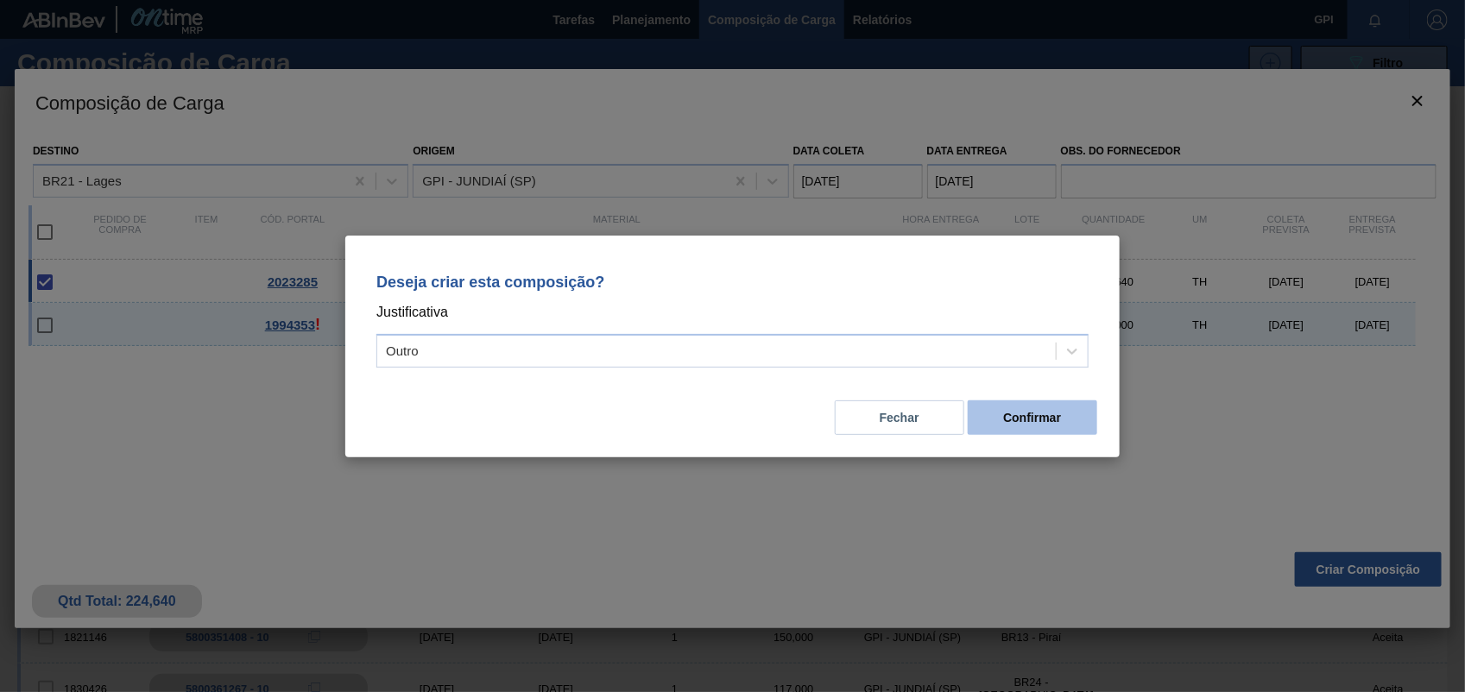
click at [1049, 429] on button "Confirmar" at bounding box center [1032, 417] width 129 height 35
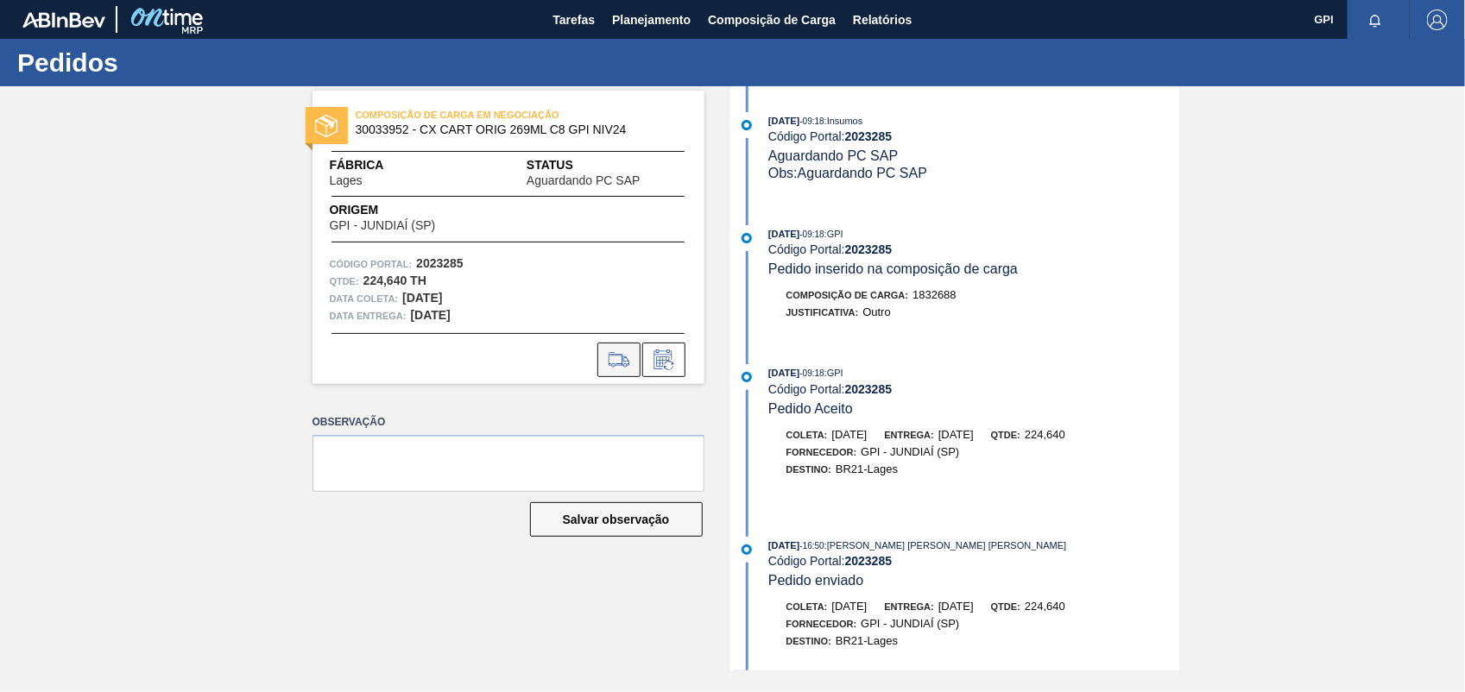
click at [622, 363] on icon at bounding box center [619, 360] width 28 height 21
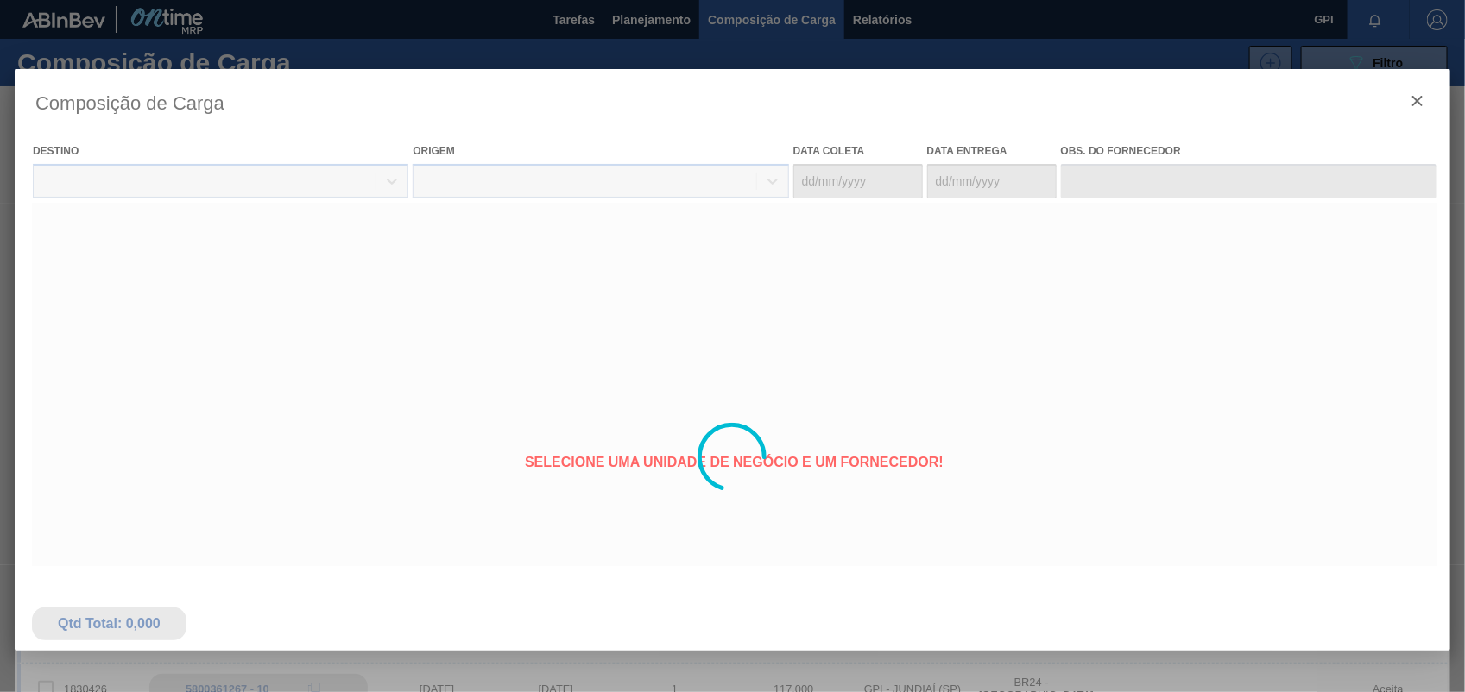
type coleta "12/10/2025"
type entrega "[DATE]"
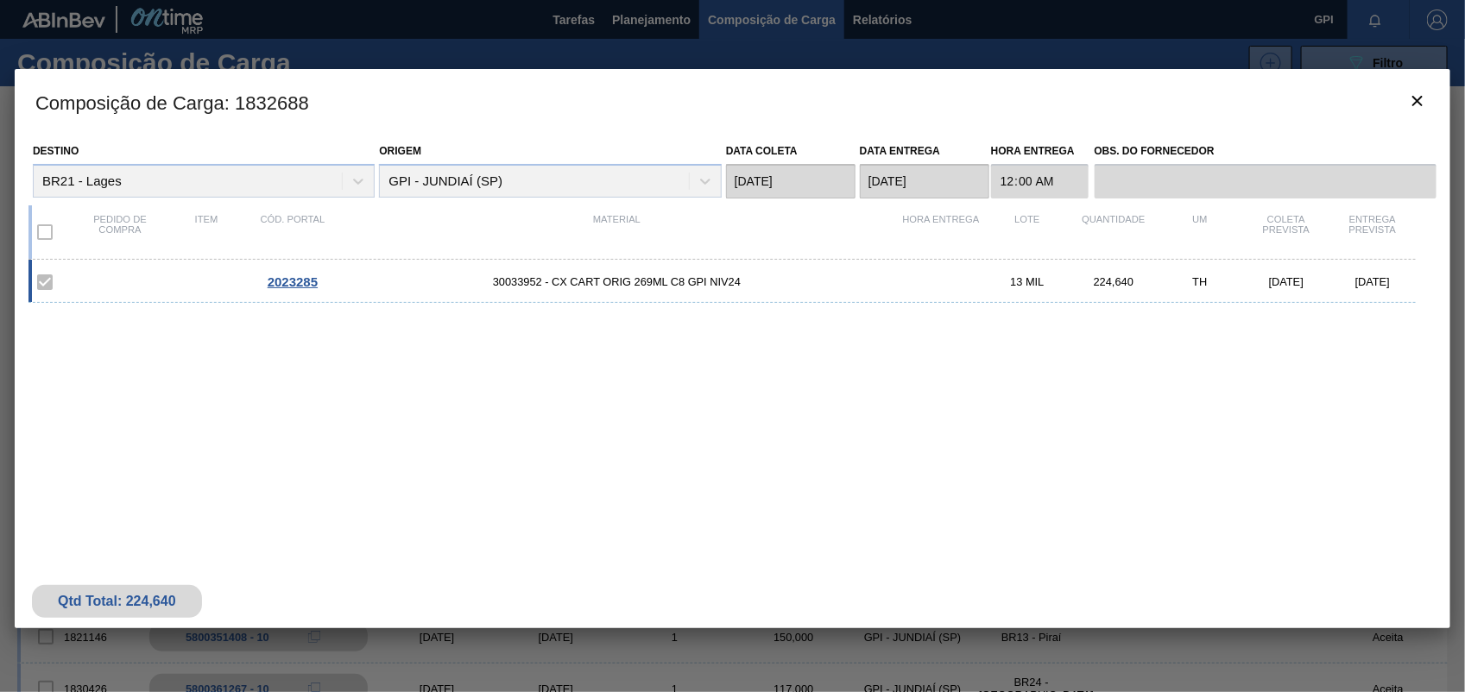
click at [1435, 125] on h3 "Composição de Carga : 1832688" at bounding box center [732, 102] width 1435 height 66
click at [1427, 109] on icon "botão de ícone" at bounding box center [1417, 101] width 21 height 21
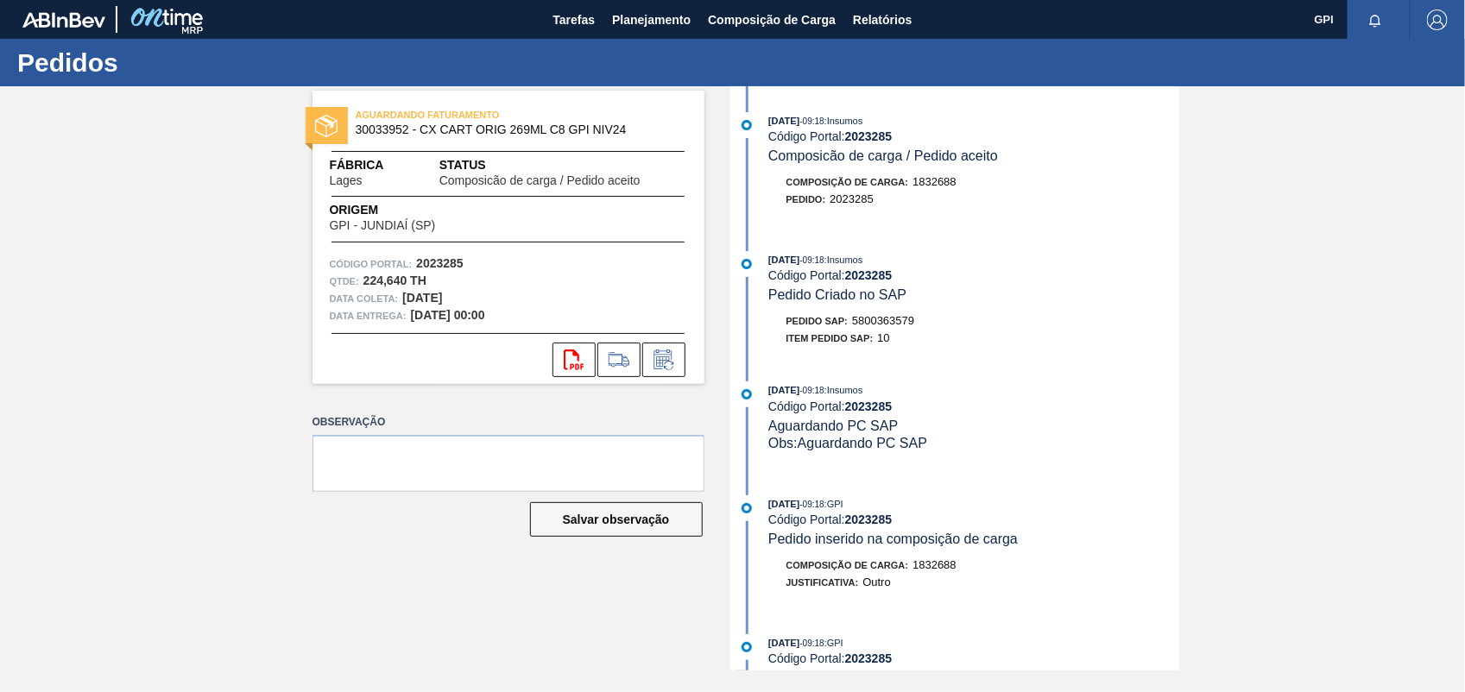
click at [436, 266] on strong "2023285" at bounding box center [439, 263] width 47 height 14
click at [438, 264] on strong "2023285" at bounding box center [439, 263] width 47 height 14
copy strong "2023285"
click at [575, 359] on icon "svg{fill:#ff0000}" at bounding box center [574, 360] width 21 height 21
click at [895, 330] on div "Pedido SAP: 5800363579" at bounding box center [850, 320] width 129 height 17
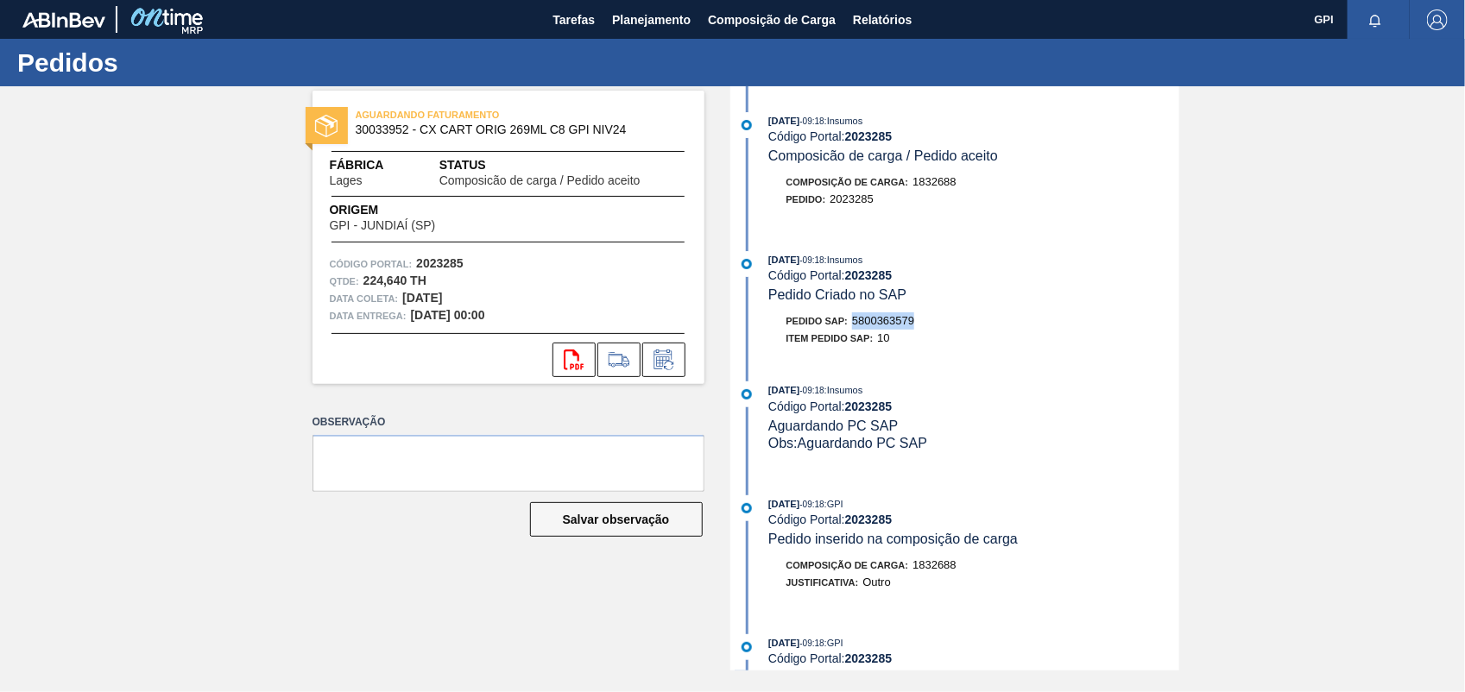
click at [895, 330] on div "Pedido SAP: 5800363579" at bounding box center [850, 320] width 129 height 17
copy span "5800363579"
click at [1184, 315] on div "AGUARDANDO FATURAMENTO 30033952 - CX CART ORIG 269ML C8 GPI NIV24 Fábrica Lages…" at bounding box center [732, 378] width 1465 height 584
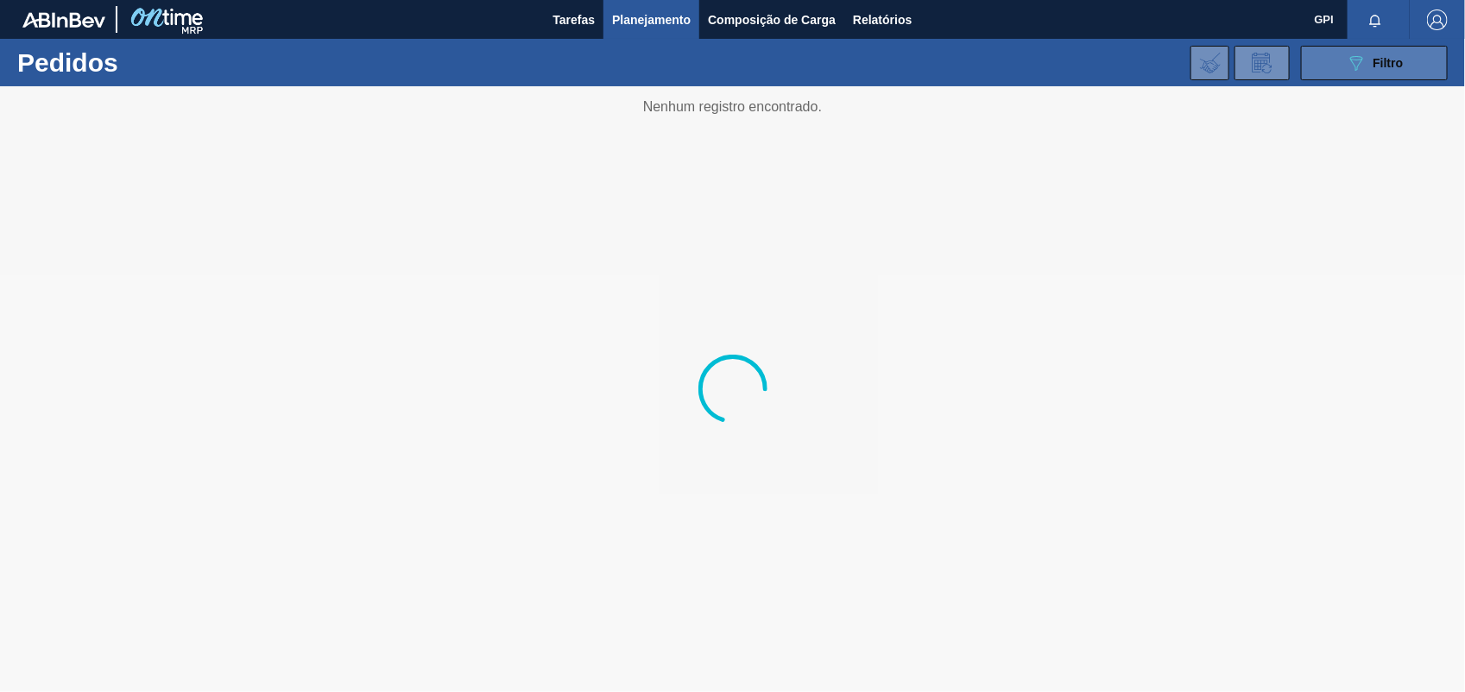
click at [1377, 59] on span "Filtro" at bounding box center [1388, 63] width 30 height 14
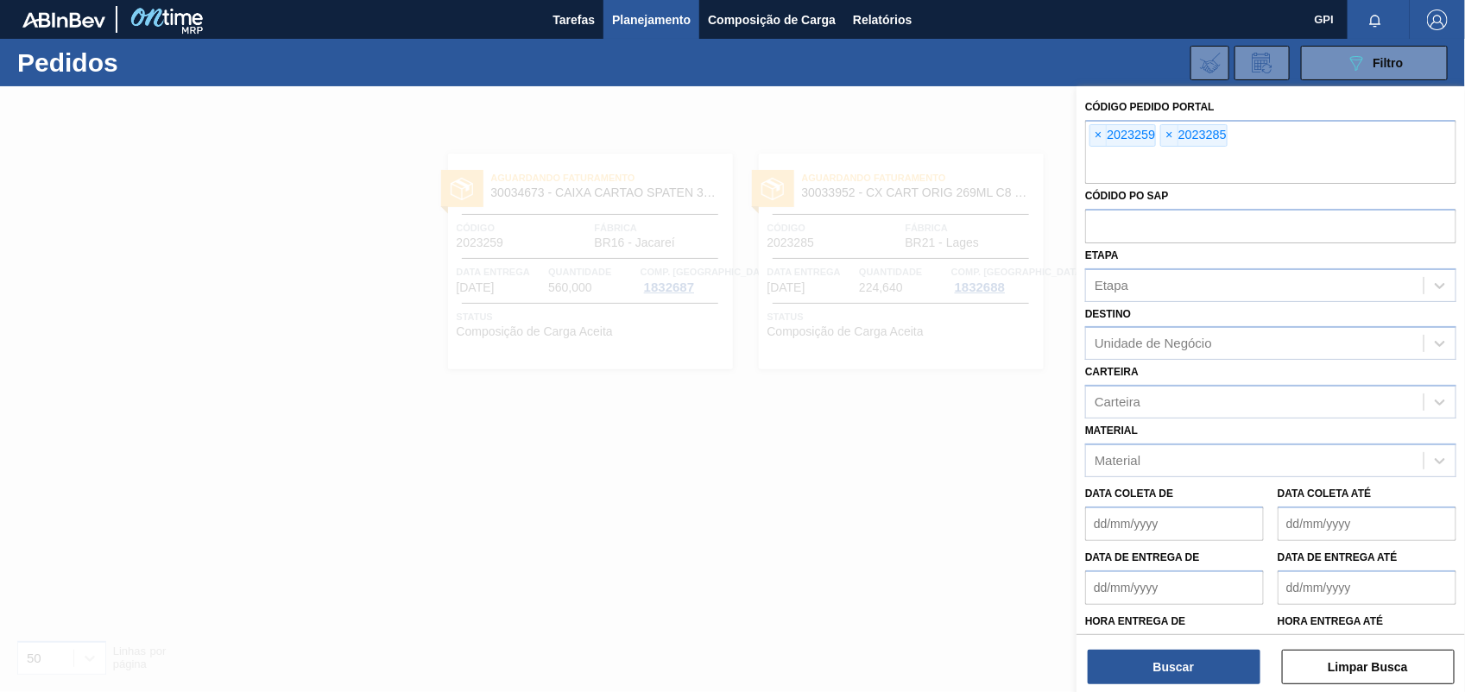
click at [1425, 653] on button "Limpar Busca" at bounding box center [1368, 667] width 173 height 35
